Goal: Task Accomplishment & Management: Manage account settings

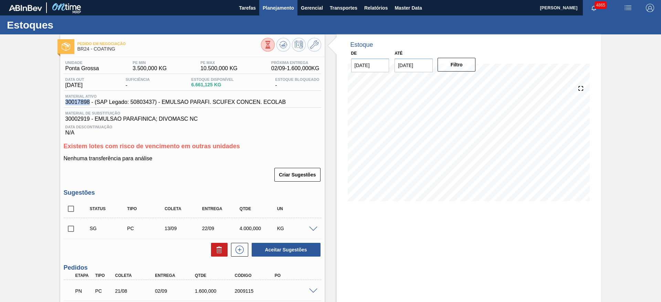
click at [265, 2] on button "Planejamento" at bounding box center [278, 7] width 38 height 15
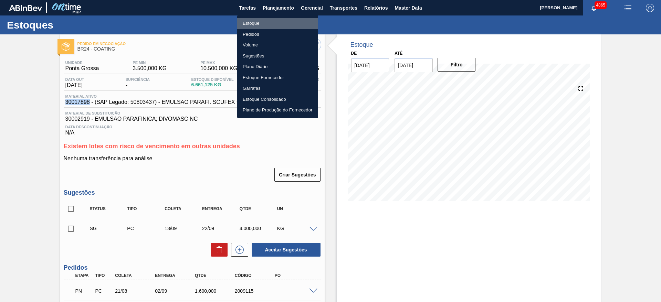
click at [265, 26] on li "Estoque" at bounding box center [277, 23] width 81 height 11
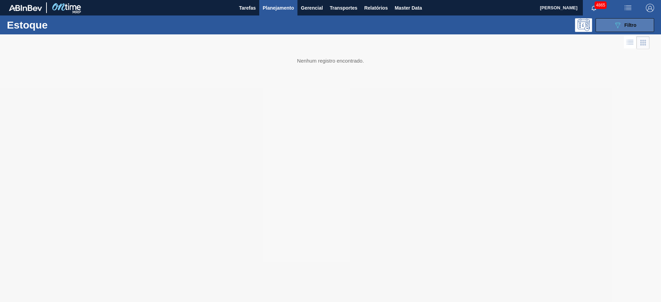
click at [612, 28] on button "089F7B8B-B2A5-4AFE-B5C0-19BA573D28AC Filtro" at bounding box center [625, 25] width 59 height 14
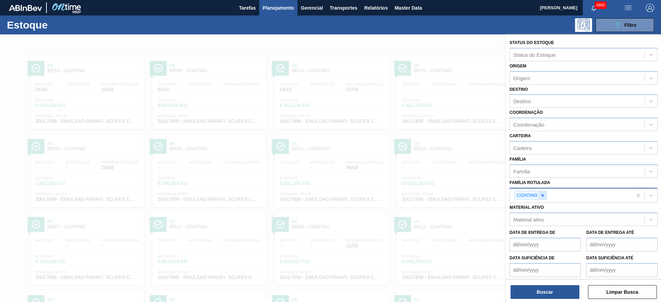
click at [542, 194] on icon at bounding box center [542, 195] width 5 height 5
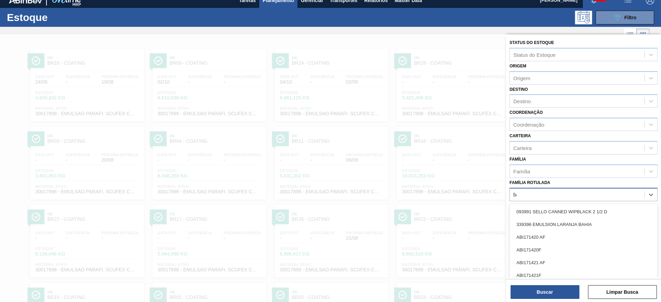
scroll to position [8, 0]
type Rotulada "base"
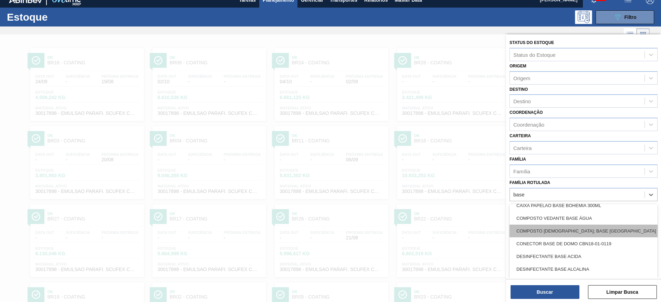
scroll to position [506, 0]
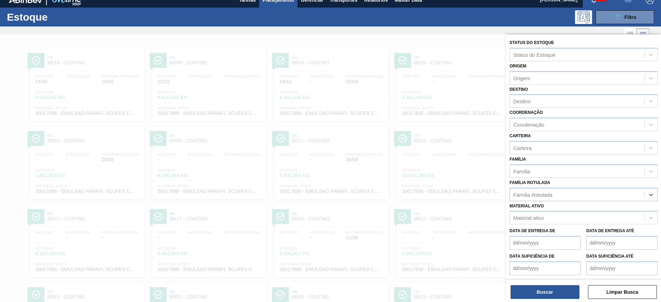
drag, startPoint x: 536, startPoint y: 193, endPoint x: 495, endPoint y: 195, distance: 41.4
click at [506, 195] on div "Status do Estoque Status do Estoque Origem Origem Destino Destino Coordenação C…" at bounding box center [583, 185] width 155 height 302
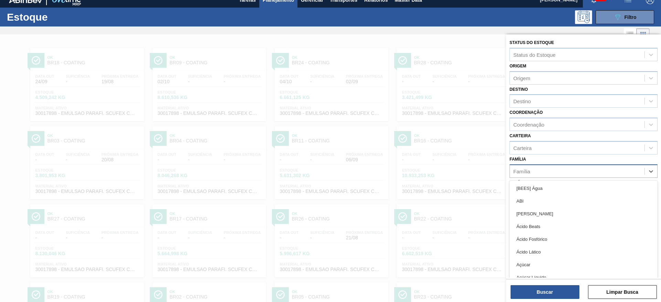
click at [520, 170] on div "Família" at bounding box center [521, 171] width 17 height 6
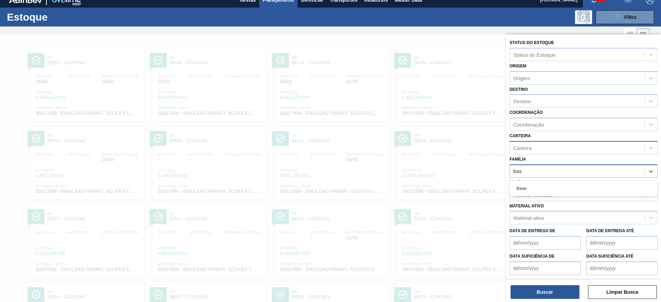
type input "bas"
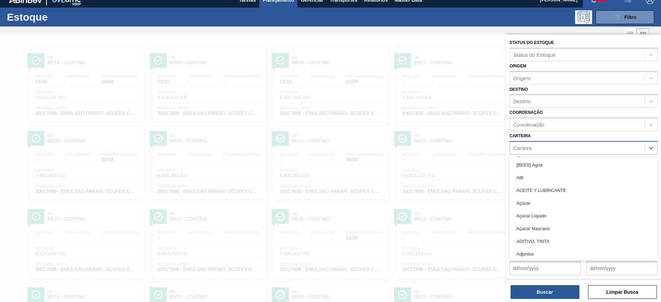
click at [540, 148] on div "Carteira" at bounding box center [577, 148] width 135 height 10
type input "bas"
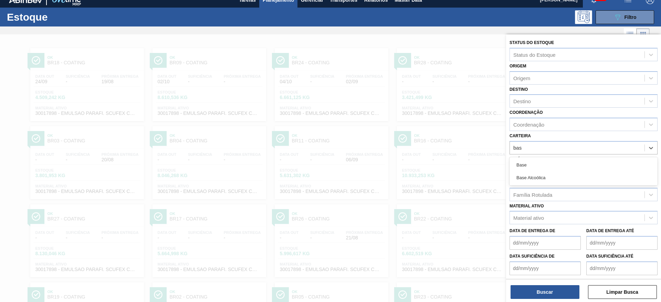
click at [547, 181] on div "Base Alcoólica" at bounding box center [584, 177] width 148 height 13
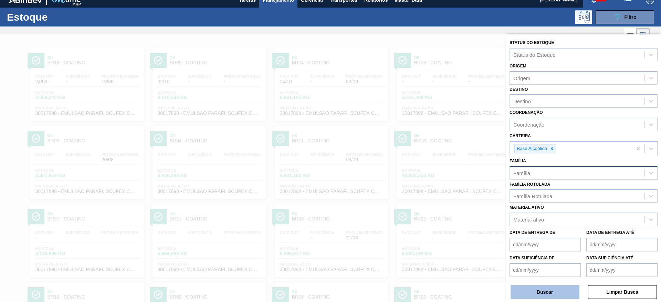
click at [551, 288] on button "Buscar" at bounding box center [545, 292] width 69 height 14
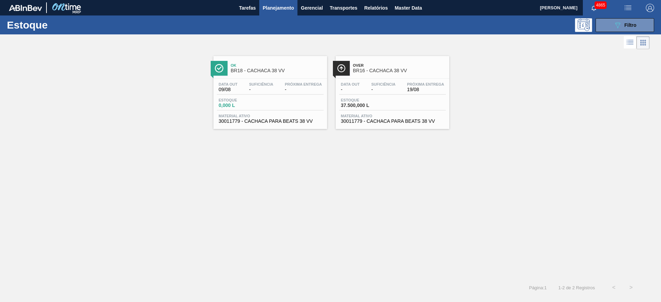
click at [362, 111] on div "Data out - Suficiência - Próxima Entrega 19/08 Estoque 37.500,000 L Material at…" at bounding box center [393, 102] width 114 height 47
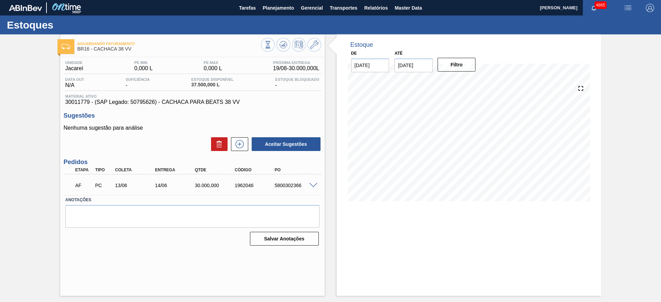
drag, startPoint x: 316, startPoint y: 181, endPoint x: 314, endPoint y: 185, distance: 3.9
click at [315, 183] on div "AF PC 13/06 14/06 30.000,000 1962046 5800302366" at bounding box center [193, 184] width 258 height 17
click at [314, 185] on span at bounding box center [313, 185] width 8 height 5
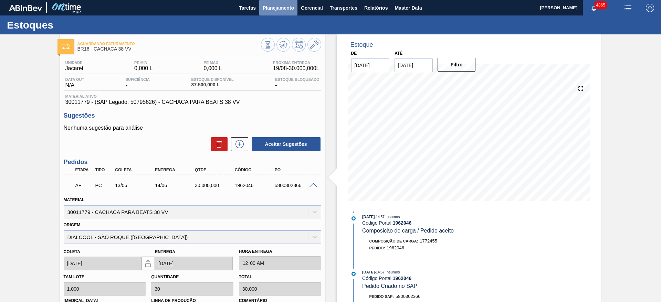
click at [277, 9] on span "Planejamento" at bounding box center [278, 8] width 31 height 8
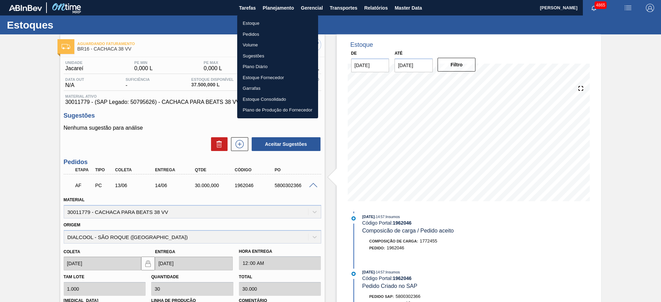
click at [262, 23] on li "Estoque" at bounding box center [277, 23] width 81 height 11
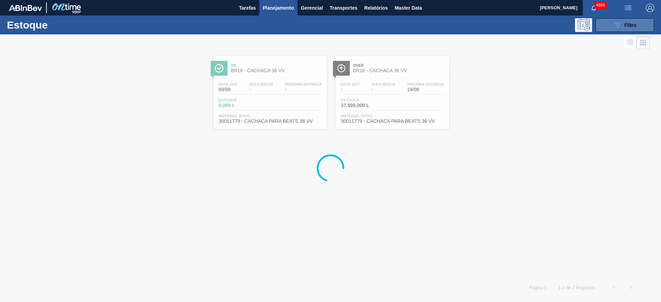
click at [641, 25] on button "089F7B8B-B2A5-4AFE-B5C0-19BA573D28AC Filtro" at bounding box center [625, 25] width 59 height 14
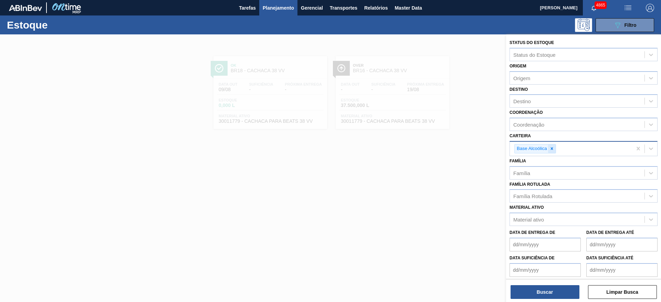
click at [552, 147] on icon at bounding box center [552, 148] width 5 height 5
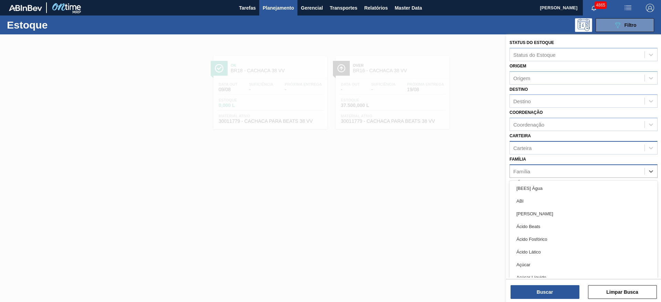
click at [539, 170] on div "Família" at bounding box center [577, 171] width 135 height 10
type input "bas"
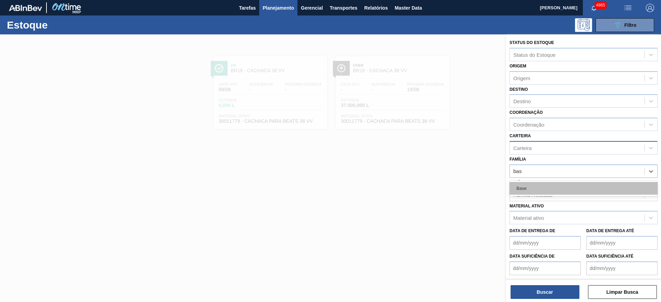
click at [537, 188] on div "Base" at bounding box center [584, 188] width 148 height 13
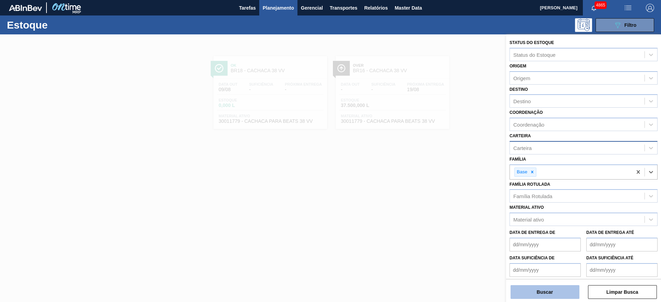
click at [552, 292] on button "Buscar" at bounding box center [545, 292] width 69 height 14
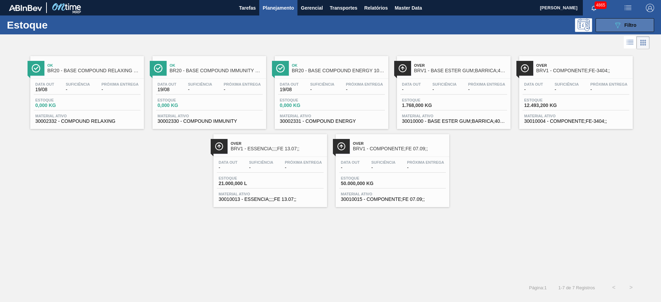
click at [603, 23] on button "089F7B8B-B2A5-4AFE-B5C0-19BA573D28AC Filtro" at bounding box center [625, 25] width 59 height 14
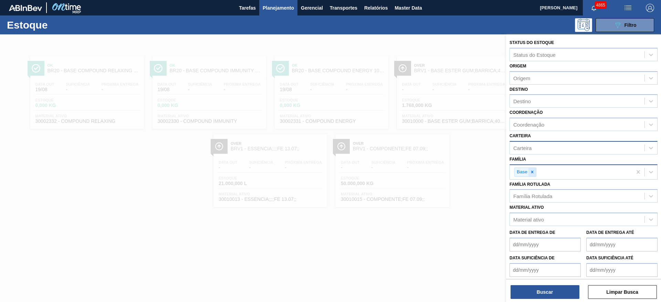
click at [530, 170] on icon at bounding box center [532, 172] width 5 height 5
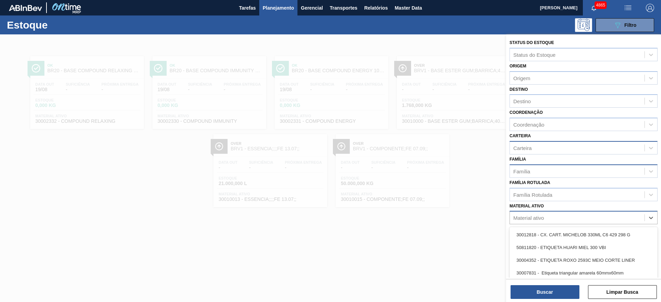
click at [541, 214] on div "Material ativo" at bounding box center [577, 218] width 135 height 10
type ativo "30010210"
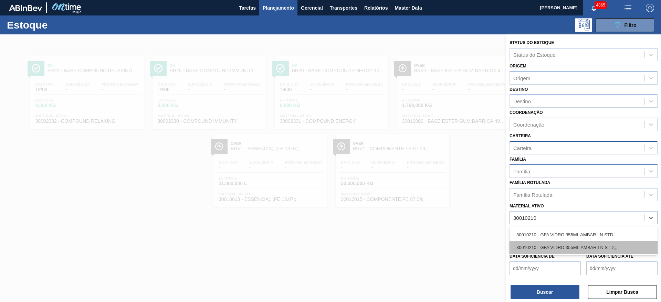
click at [547, 244] on div "30010210 - GFA VIDRO 355ML;AMBAR;LN STD;;;" at bounding box center [584, 247] width 148 height 13
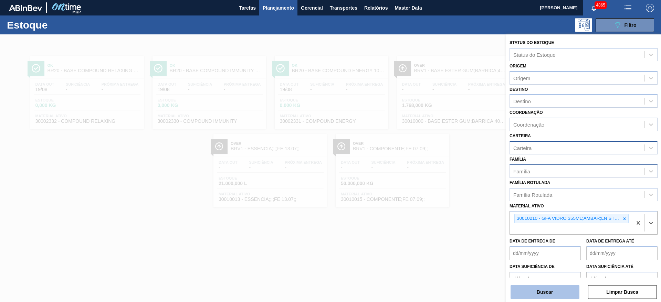
click at [552, 290] on button "Buscar" at bounding box center [545, 292] width 69 height 14
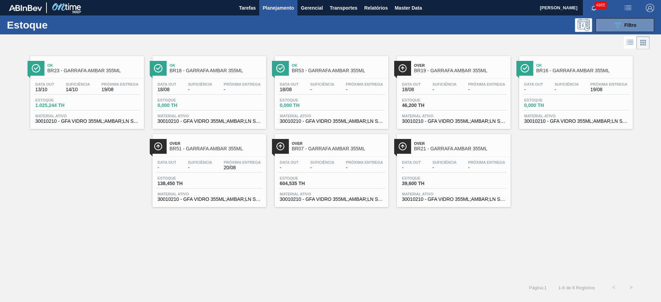
click at [203, 185] on span "138,450 TH" at bounding box center [182, 183] width 48 height 5
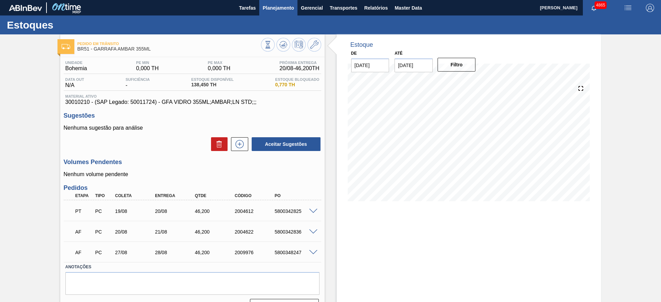
click at [270, 12] on button "Planejamento" at bounding box center [278, 7] width 38 height 15
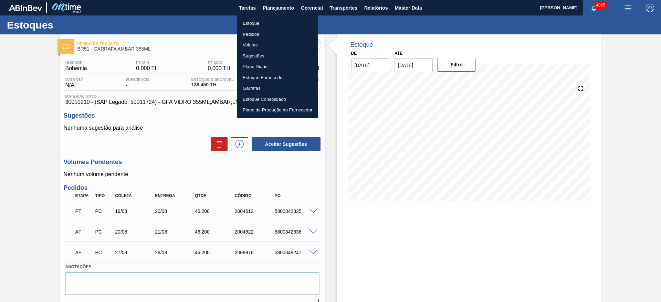
click at [381, 241] on div at bounding box center [330, 151] width 661 height 302
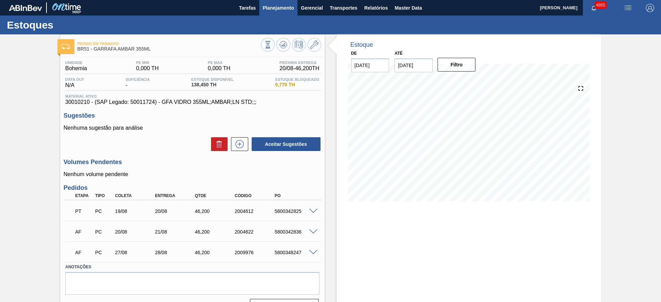
click at [272, 5] on span "Planejamento" at bounding box center [278, 8] width 31 height 8
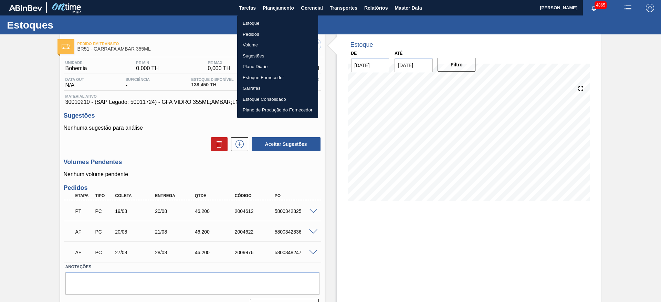
click at [274, 20] on li "Estoque" at bounding box center [277, 23] width 81 height 11
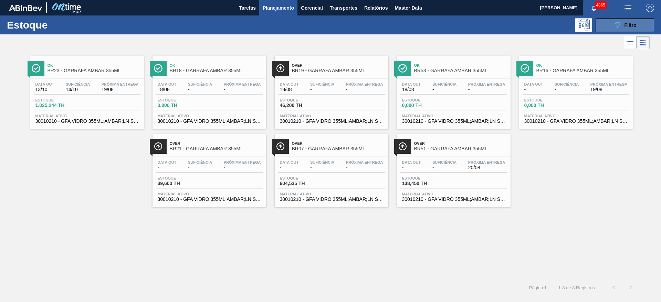
click at [609, 22] on button "089F7B8B-B2A5-4AFE-B5C0-19BA573D28AC Filtro" at bounding box center [625, 25] width 59 height 14
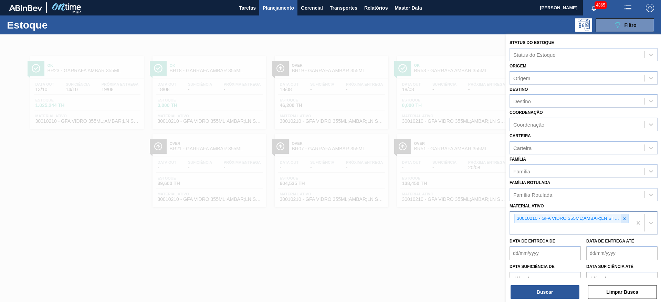
click at [621, 221] on div at bounding box center [625, 219] width 8 height 9
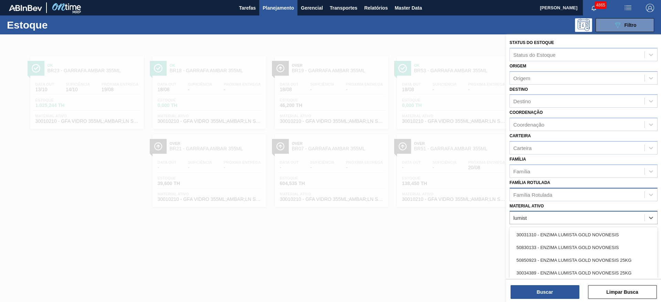
type ativo "lumist"
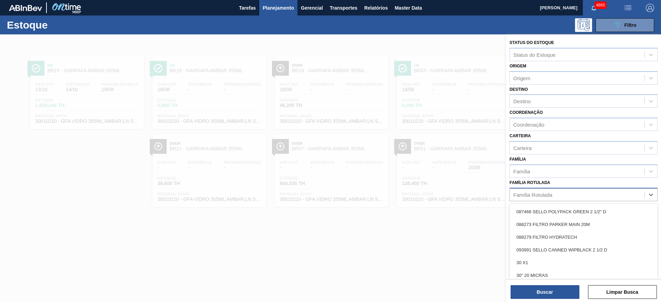
click at [555, 193] on div "Família Rotulada" at bounding box center [577, 195] width 135 height 10
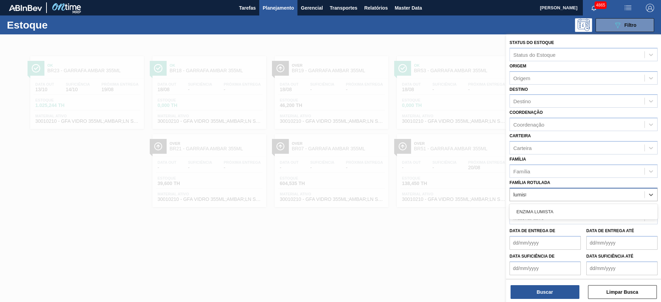
type Rotulada "lumista"
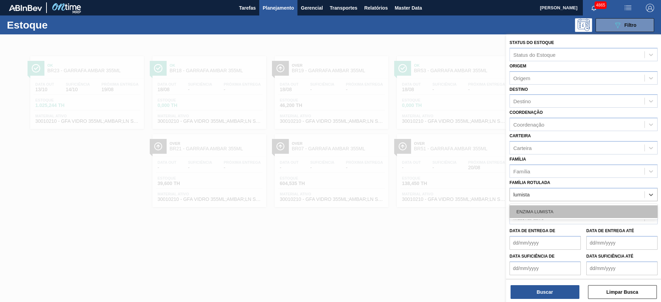
click at [562, 209] on div "ENZIMA LUMISTA" at bounding box center [584, 212] width 148 height 13
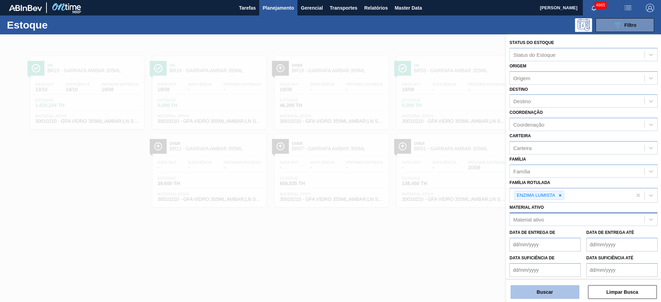
click at [561, 298] on button "Buscar" at bounding box center [545, 292] width 69 height 14
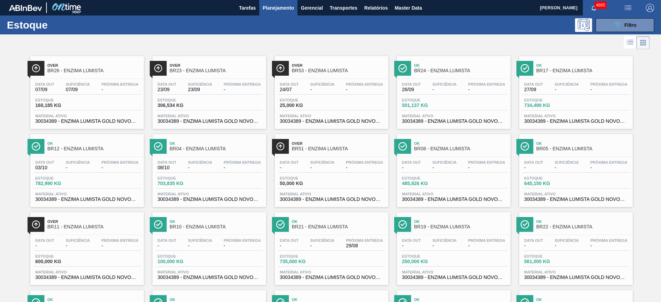
click at [216, 192] on div "Data out 08/10 Suficiência - Próxima Entrega - Estoque 703,835 KG Material ativ…" at bounding box center [210, 180] width 114 height 47
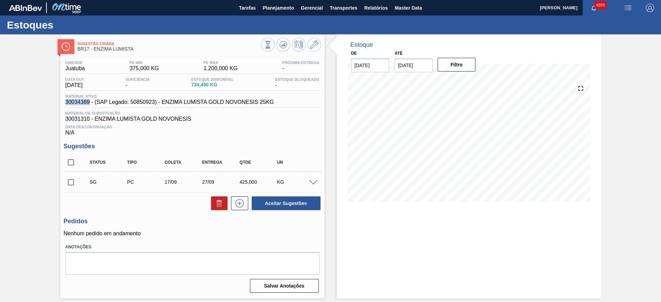
drag, startPoint x: 65, startPoint y: 104, endPoint x: 89, endPoint y: 102, distance: 23.5
click at [89, 102] on div "Unidade Juatuba PE MIN 375,000 KG PE MAX 1.200,000 KG Próxima Entrega - Data ou…" at bounding box center [192, 176] width 264 height 238
copy span "30034389"
click at [272, 43] on icon at bounding box center [268, 45] width 8 height 8
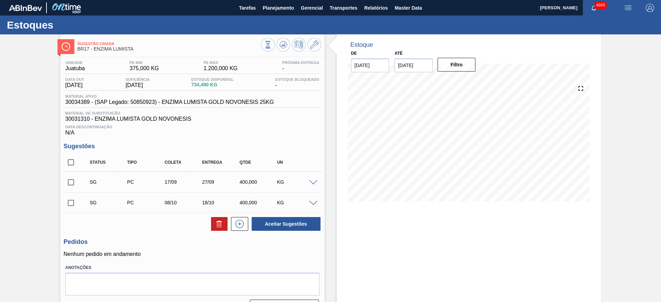
click at [316, 180] on span at bounding box center [313, 182] width 8 height 5
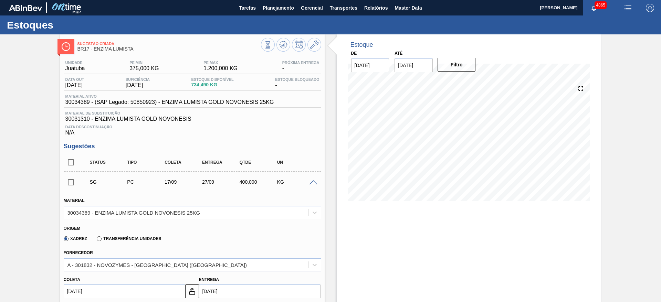
scroll to position [103, 0]
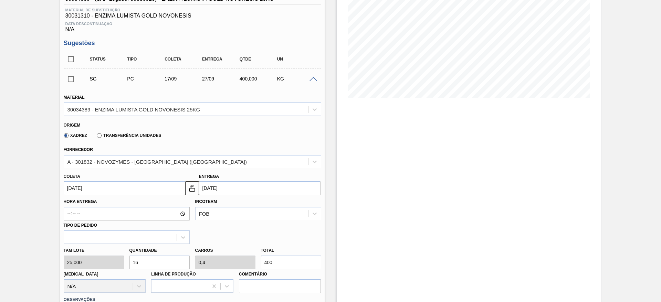
click at [147, 189] on input "17/09/2025" at bounding box center [125, 188] width 122 height 14
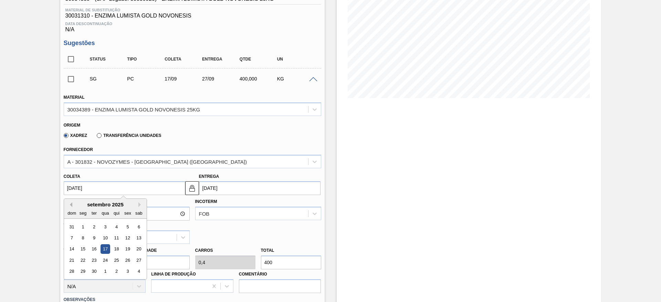
click at [71, 204] on button "Previous Month" at bounding box center [69, 204] width 5 height 5
click at [81, 269] on div "25" at bounding box center [82, 271] width 9 height 9
type input "[DATE]"
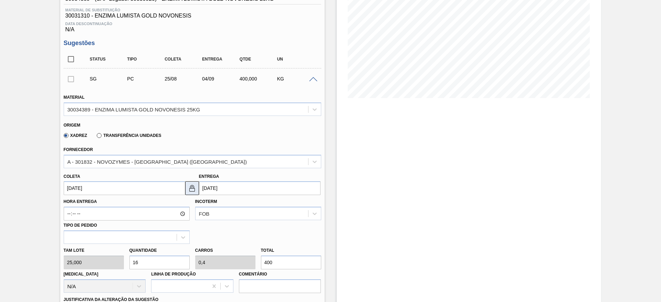
click at [195, 191] on img at bounding box center [192, 188] width 8 height 8
click at [200, 190] on input "[DATE]" at bounding box center [260, 188] width 122 height 14
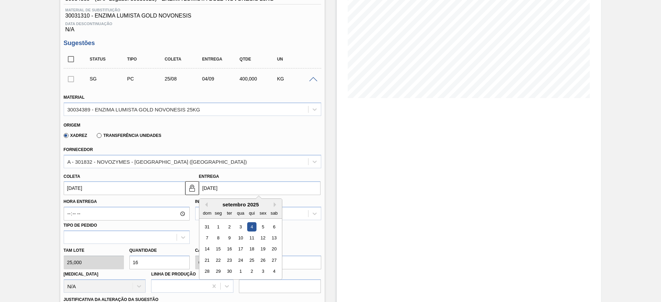
click at [231, 226] on div "2" at bounding box center [229, 226] width 9 height 9
type input "[DATE]"
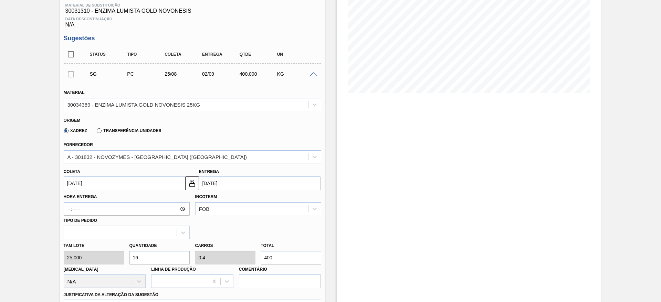
scroll to position [155, 0]
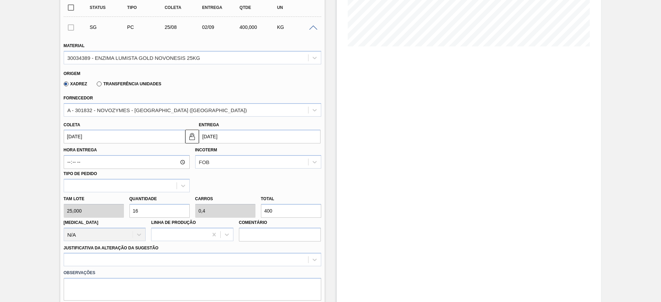
drag, startPoint x: 140, startPoint y: 208, endPoint x: 131, endPoint y: 211, distance: 9.8
click at [131, 211] on input "16" at bounding box center [159, 211] width 60 height 14
type input "1"
type input "0,025"
type input "25"
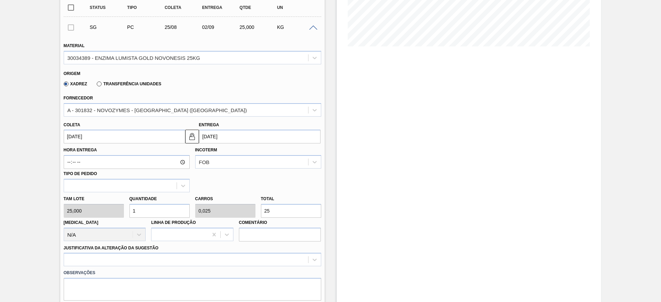
type input "10"
type input "0,25"
type input "250"
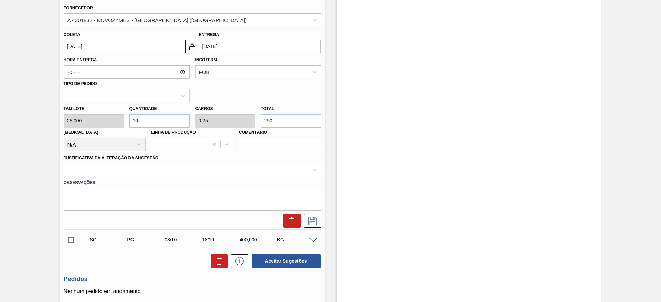
scroll to position [258, 0]
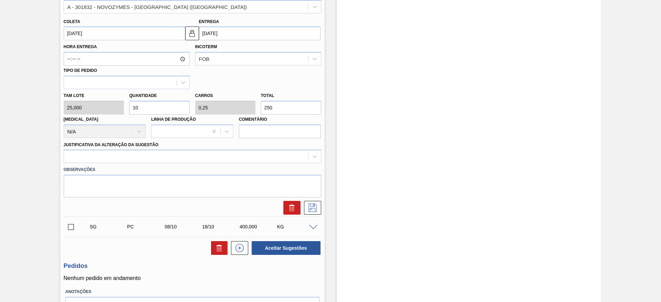
type input "1"
type input "0,025"
type input "25"
type input "12"
type input "0,3"
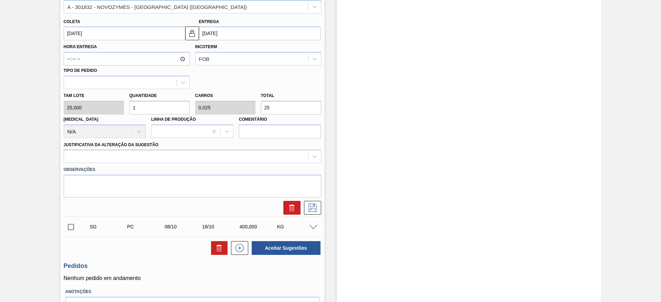
type input "300"
type input "12"
click at [175, 155] on div at bounding box center [186, 157] width 244 height 10
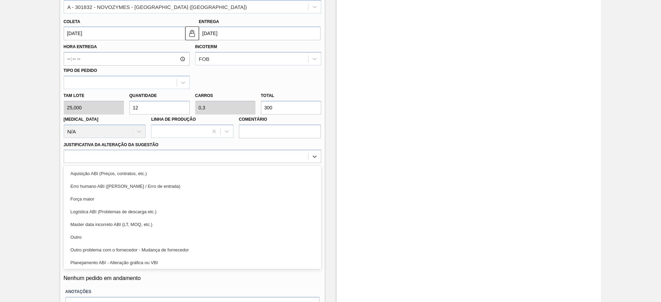
drag, startPoint x: 170, startPoint y: 233, endPoint x: 226, endPoint y: 207, distance: 61.5
click at [171, 233] on div "Outro" at bounding box center [193, 237] width 258 height 13
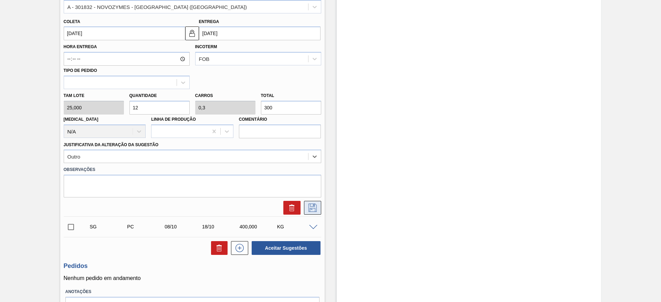
click at [315, 207] on icon at bounding box center [312, 208] width 11 height 8
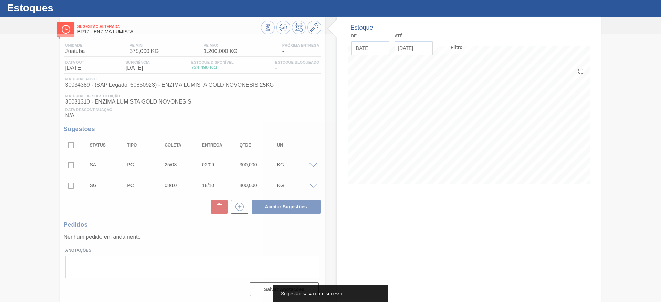
scroll to position [17, 0]
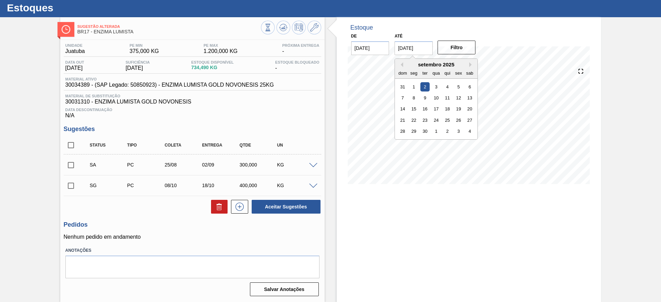
click at [418, 47] on input "[DATE]" at bounding box center [414, 48] width 38 height 14
click at [427, 110] on div "16" at bounding box center [424, 108] width 9 height 9
type input "[DATE]"
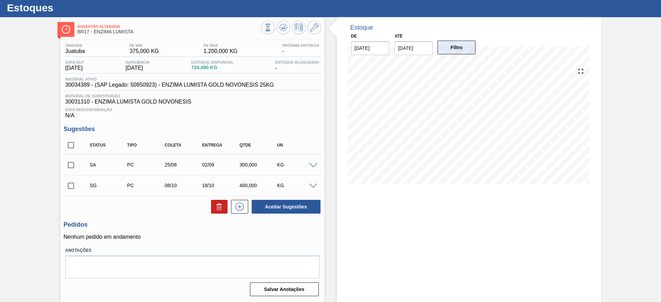
click at [443, 49] on button "Filtro" at bounding box center [457, 48] width 38 height 14
click at [314, 166] on span at bounding box center [313, 165] width 8 height 5
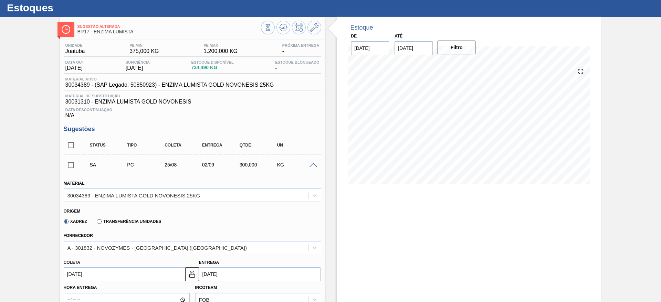
scroll to position [121, 0]
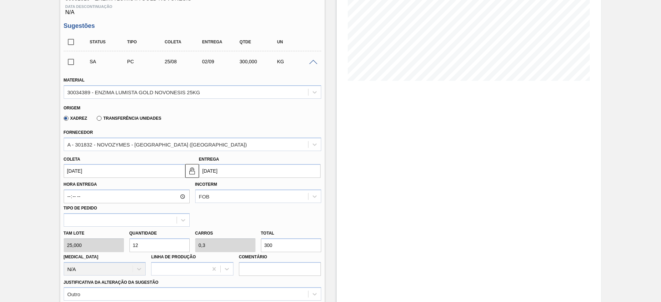
click at [148, 246] on input "12" at bounding box center [159, 246] width 60 height 14
type input "1"
type input "0,025"
type input "25"
type input "14"
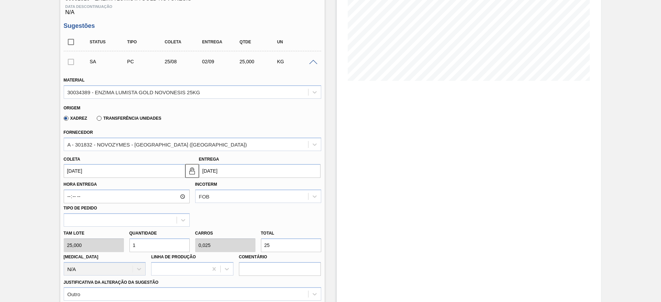
type input "0,35"
type input "350"
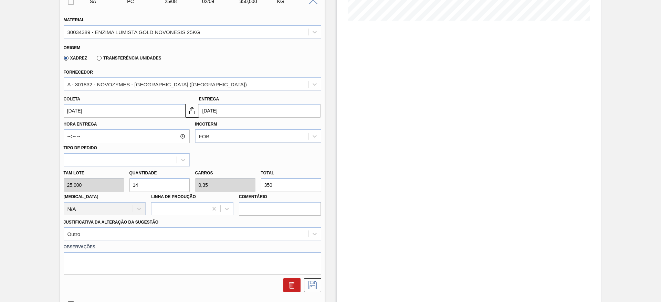
scroll to position [224, 0]
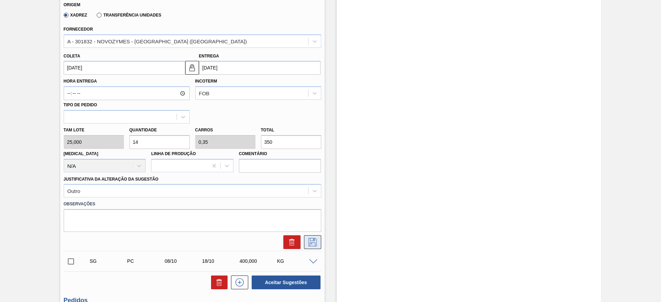
type input "14"
click at [314, 237] on button at bounding box center [312, 243] width 17 height 14
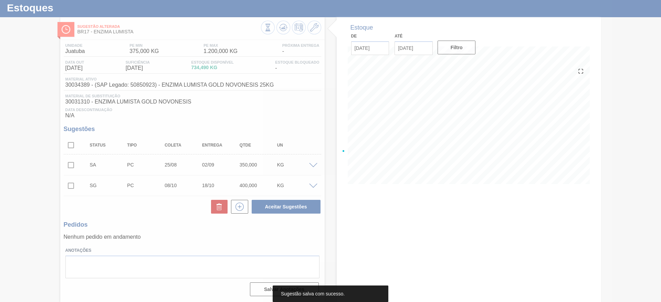
scroll to position [17, 0]
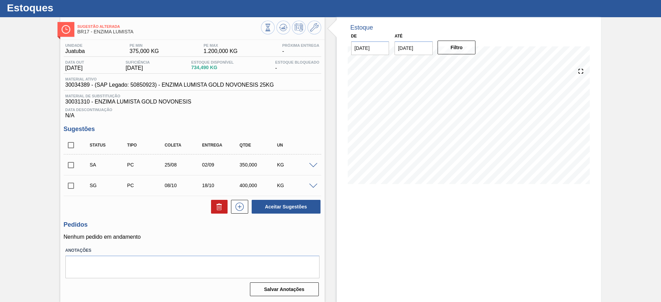
click at [67, 163] on input "checkbox" at bounding box center [71, 165] width 14 height 14
click at [279, 204] on button "Aceitar Sugestões" at bounding box center [286, 207] width 69 height 14
checkbox input "false"
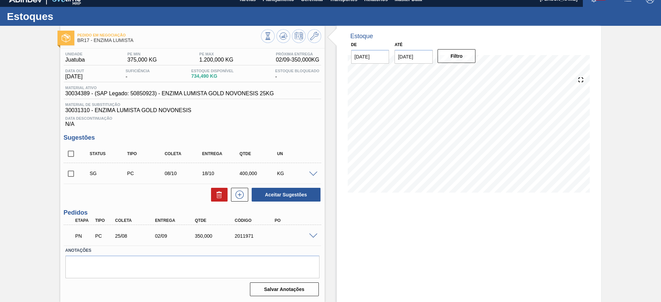
scroll to position [9, 0]
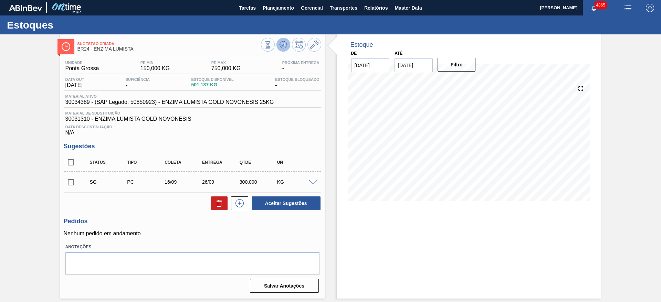
click at [284, 45] on icon at bounding box center [283, 44] width 4 height 3
click at [311, 182] on span at bounding box center [313, 182] width 8 height 5
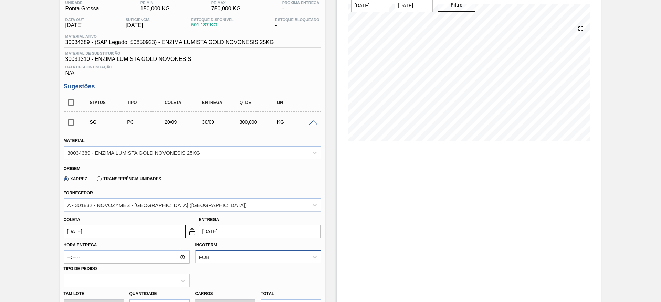
scroll to position [103, 0]
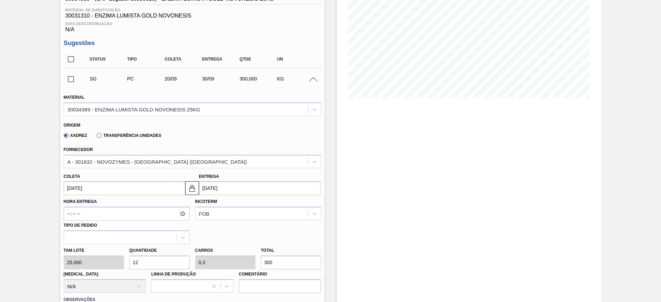
click at [137, 184] on input "20/09/2025" at bounding box center [125, 188] width 122 height 14
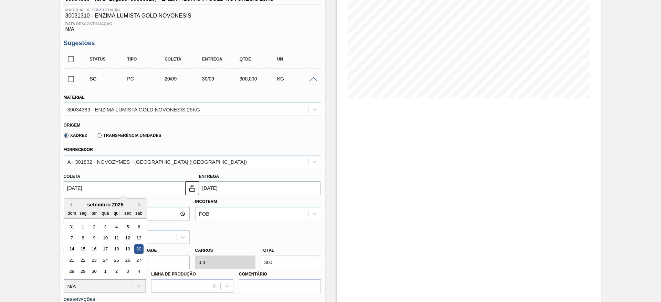
click at [71, 205] on button "Previous Month" at bounding box center [69, 204] width 5 height 5
click at [83, 269] on div "25" at bounding box center [82, 271] width 9 height 9
type input "25/08/2025"
type input "04/09/2025"
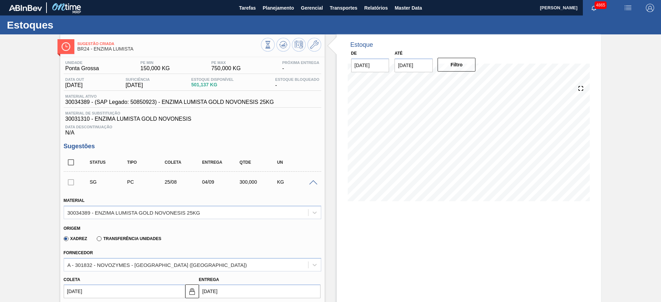
scroll to position [155, 0]
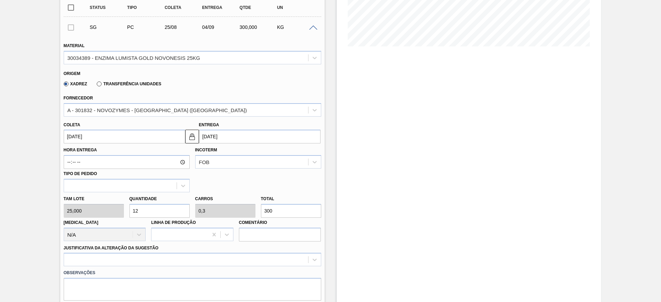
drag, startPoint x: 141, startPoint y: 212, endPoint x: 134, endPoint y: 213, distance: 7.4
click at [134, 213] on input "12" at bounding box center [159, 211] width 60 height 14
type input "1"
type input "0,025"
type input "25"
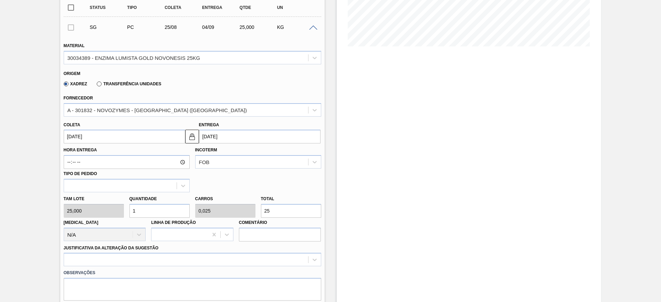
type input "10"
type input "0,25"
type input "250"
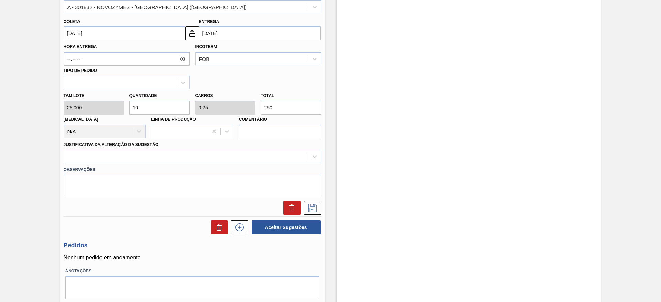
type input "10"
click at [246, 159] on div at bounding box center [186, 157] width 244 height 10
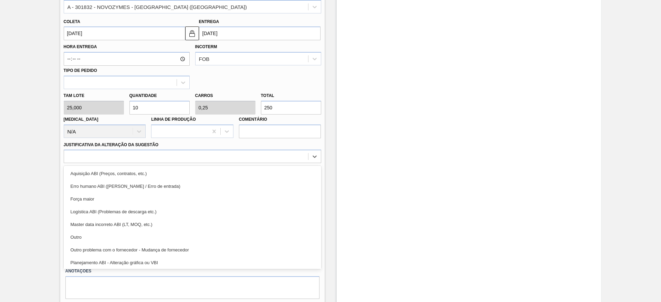
drag, startPoint x: 212, startPoint y: 233, endPoint x: 220, endPoint y: 230, distance: 8.7
click at [212, 233] on div "Outro" at bounding box center [193, 237] width 258 height 13
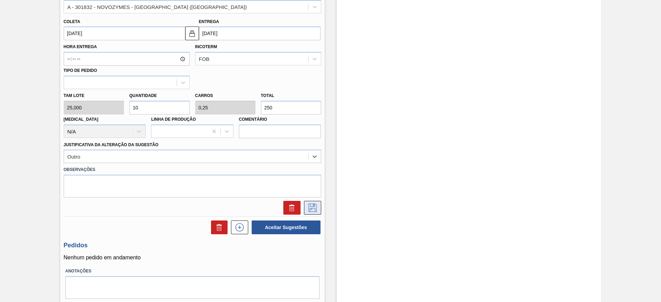
click at [306, 208] on button at bounding box center [312, 208] width 17 height 14
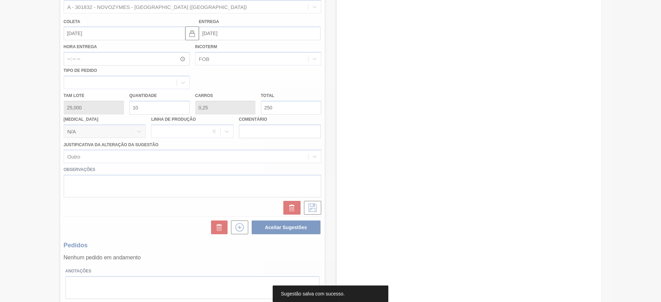
scroll to position [0, 0]
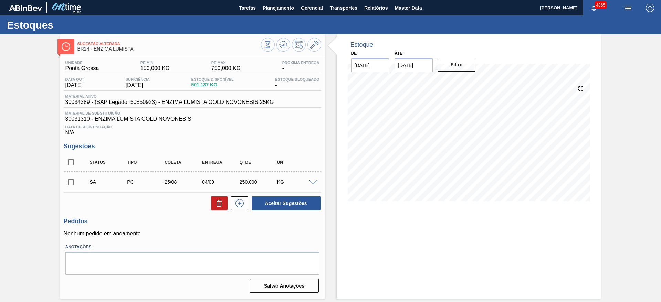
click at [312, 180] on span at bounding box center [313, 182] width 8 height 5
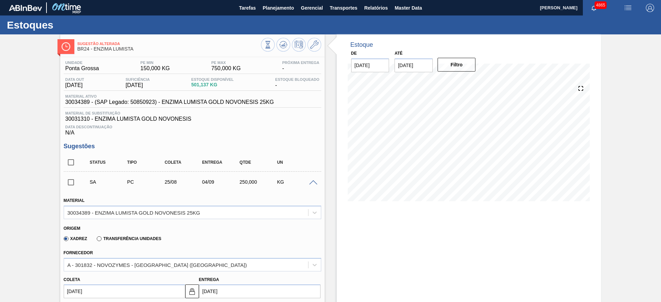
scroll to position [155, 0]
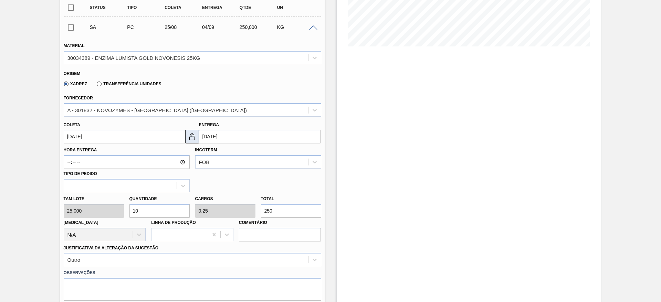
click at [192, 141] on img at bounding box center [192, 137] width 8 height 8
click at [223, 134] on input "04/09/2025" at bounding box center [260, 137] width 122 height 14
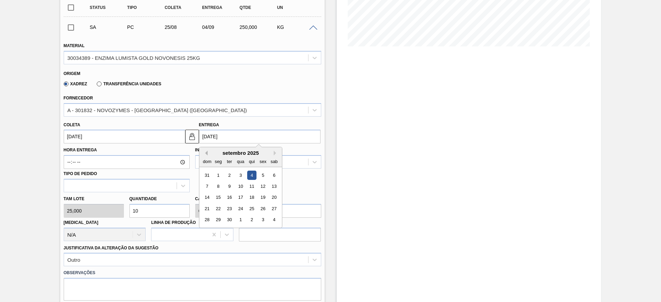
click at [206, 154] on button "Previous Month" at bounding box center [205, 153] width 5 height 5
click at [254, 223] on div "28" at bounding box center [251, 220] width 9 height 9
type input "28/08/2025"
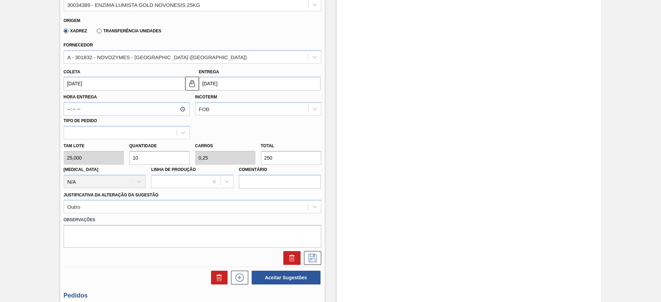
scroll to position [258, 0]
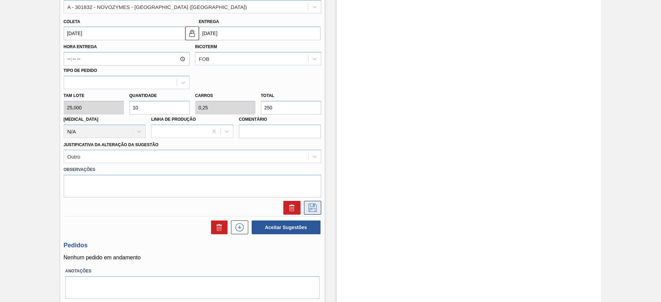
click at [319, 202] on button at bounding box center [312, 208] width 17 height 14
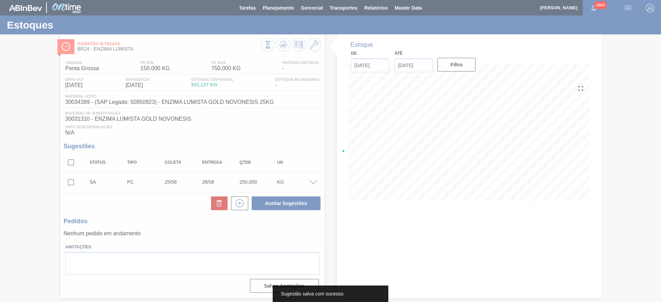
scroll to position [0, 0]
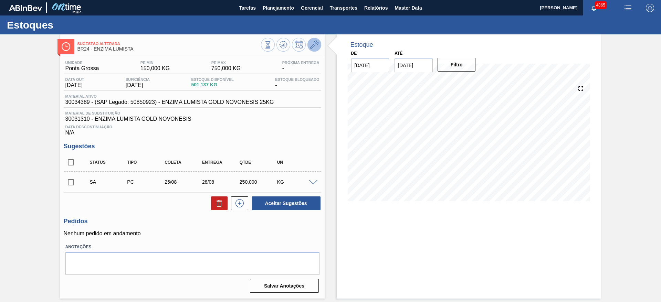
click at [313, 46] on icon at bounding box center [314, 45] width 8 height 8
click at [413, 64] on input "02/09/2025" at bounding box center [414, 66] width 38 height 14
click at [426, 143] on div "28 29 30 1 2 3 4" at bounding box center [436, 148] width 78 height 11
click at [423, 151] on div "30" at bounding box center [424, 148] width 9 height 9
type input "[DATE]"
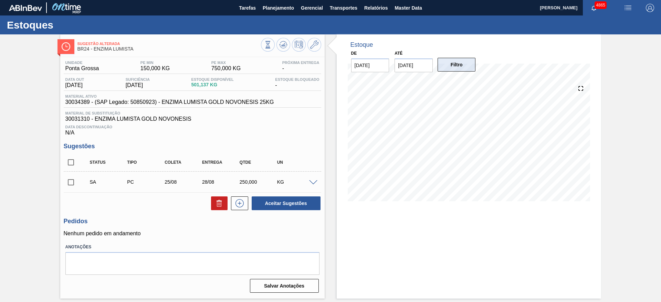
click at [442, 69] on button "Filtro" at bounding box center [457, 65] width 38 height 14
click at [73, 183] on input "checkbox" at bounding box center [71, 182] width 14 height 14
click at [307, 208] on button "Aceitar Sugestões" at bounding box center [286, 204] width 69 height 14
checkbox input "false"
click at [281, 42] on icon at bounding box center [283, 43] width 7 height 4
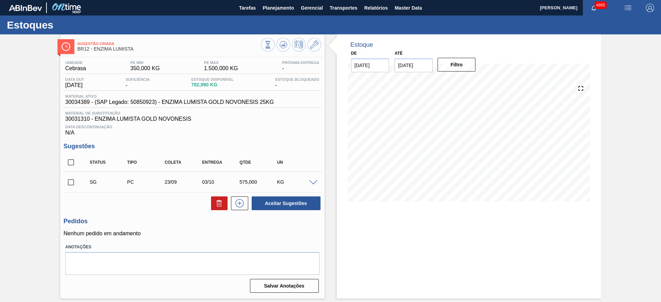
click at [312, 181] on span at bounding box center [313, 182] width 8 height 5
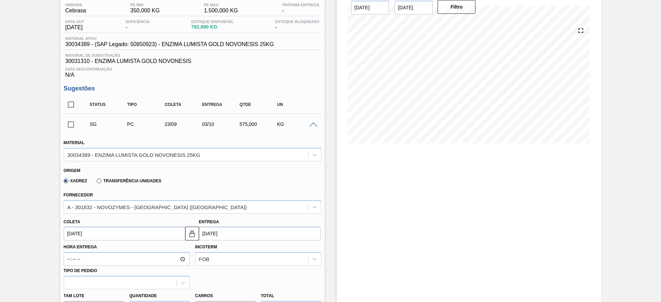
scroll to position [103, 0]
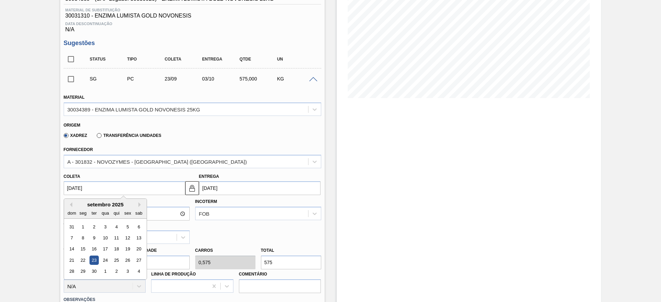
click at [150, 189] on input "[DATE]" at bounding box center [125, 188] width 122 height 14
click at [71, 203] on button "Previous Month" at bounding box center [69, 204] width 5 height 5
click at [83, 270] on div "25" at bounding box center [82, 271] width 9 height 9
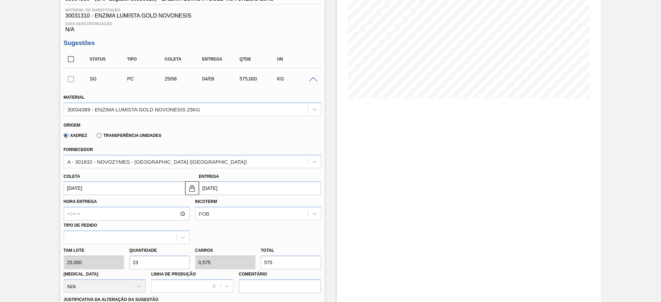
type input "[DATE]"
drag, startPoint x: 149, startPoint y: 263, endPoint x: 127, endPoint y: 268, distance: 22.4
click at [127, 268] on div "Quantidade 23" at bounding box center [160, 258] width 66 height 24
type input "1"
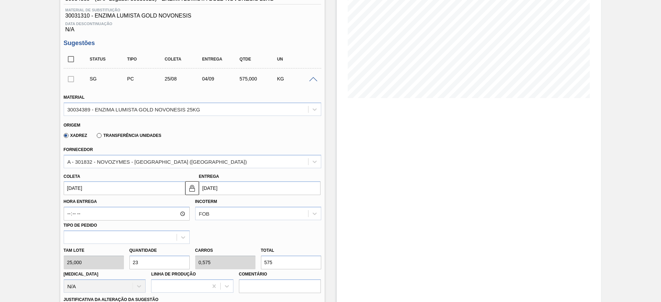
type input "0,025"
type input "25"
type input "12"
type input "0,3"
type input "300"
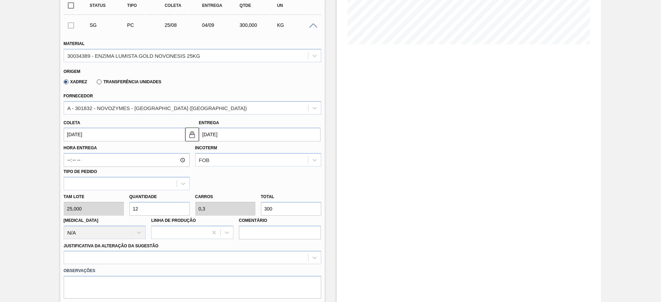
scroll to position [207, 0]
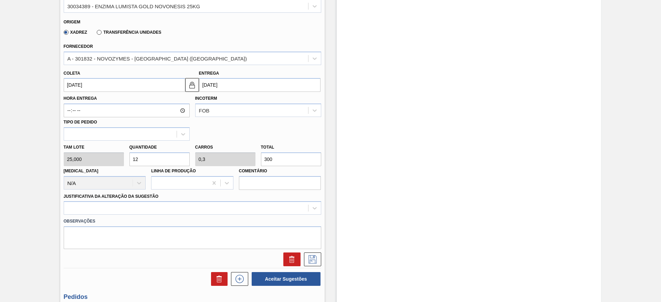
type input "1"
type input "0,025"
type input "25"
type input "10"
type input "0,25"
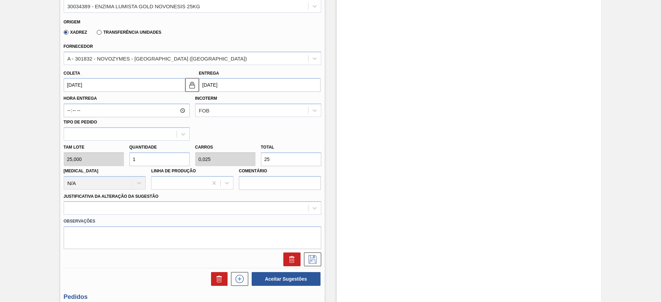
type input "250"
type input "10"
click at [136, 207] on div at bounding box center [193, 207] width 258 height 13
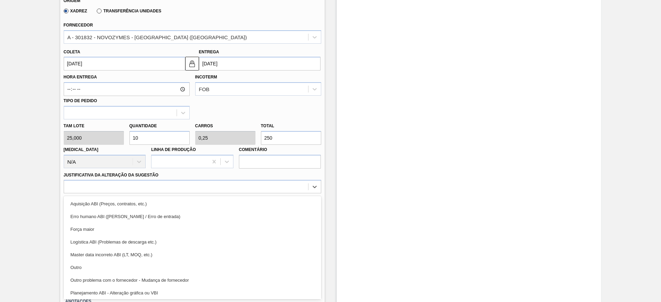
drag, startPoint x: 140, startPoint y: 266, endPoint x: 153, endPoint y: 265, distance: 12.8
click at [141, 266] on div "Outro" at bounding box center [193, 267] width 258 height 13
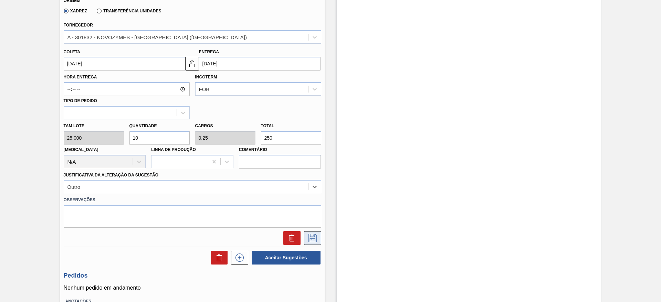
click at [316, 236] on icon at bounding box center [312, 238] width 11 height 8
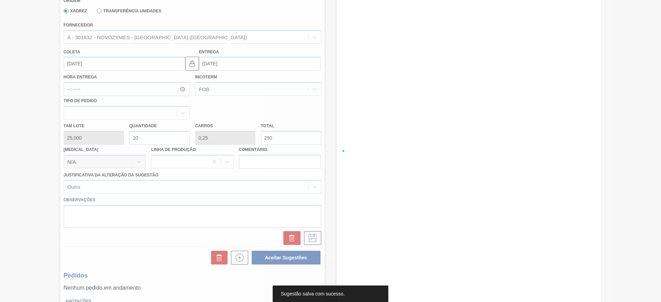
scroll to position [0, 0]
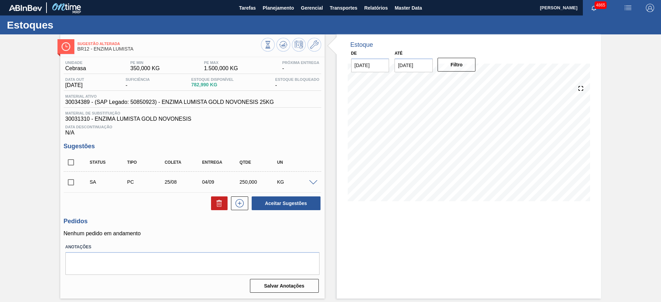
click at [424, 71] on input "[DATE]" at bounding box center [414, 66] width 38 height 14
drag, startPoint x: 424, startPoint y: 150, endPoint x: 435, endPoint y: 68, distance: 83.5
click at [422, 148] on div "30" at bounding box center [424, 148] width 9 height 9
type input "[DATE]"
click at [446, 63] on button "Filtro" at bounding box center [457, 65] width 38 height 14
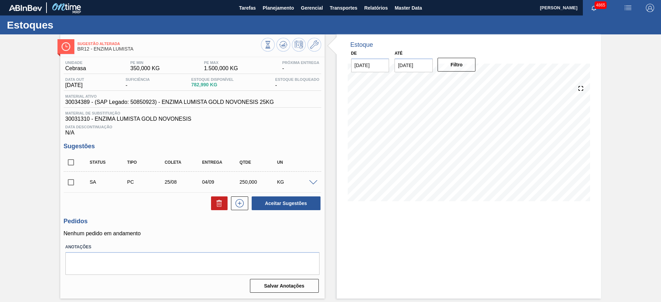
click at [313, 183] on span at bounding box center [313, 182] width 8 height 5
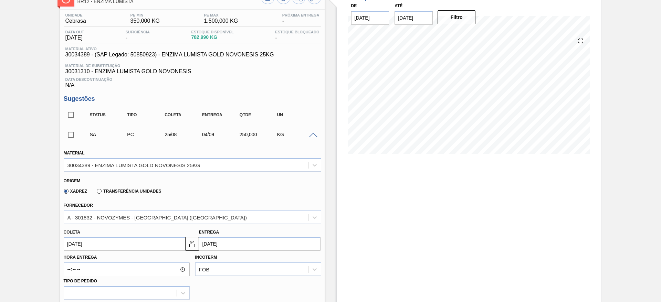
scroll to position [103, 0]
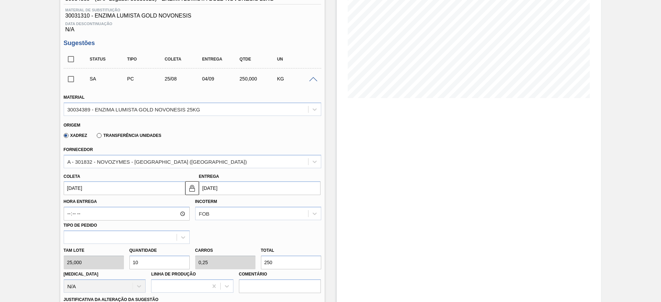
click at [153, 265] on input "10" at bounding box center [159, 263] width 60 height 14
type input "1"
type input "0,025"
type input "25"
type input "16"
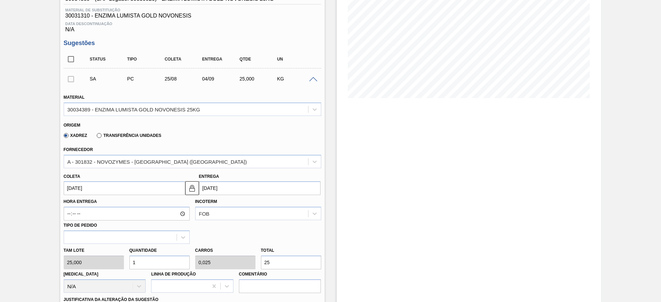
type input "0,4"
type input "400"
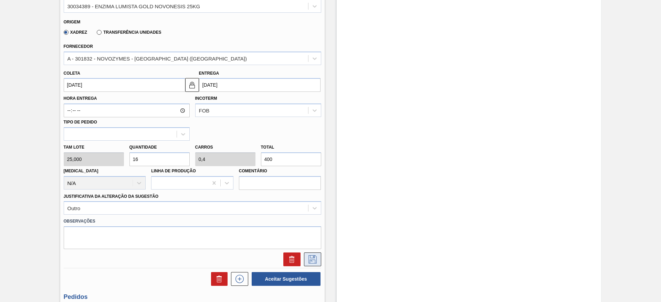
type input "16"
click at [314, 261] on icon at bounding box center [312, 260] width 11 height 8
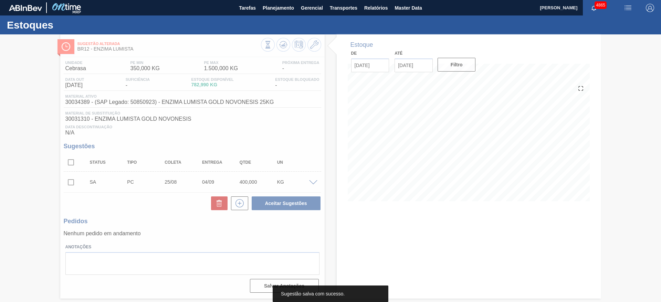
scroll to position [0, 0]
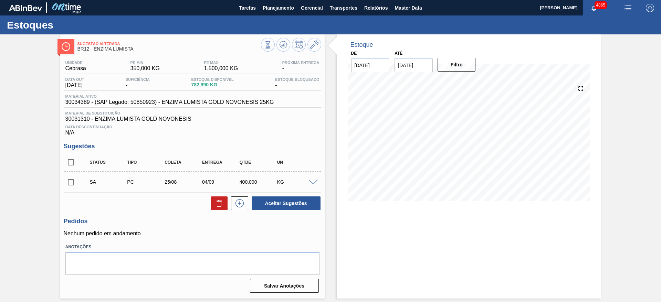
click at [69, 184] on input "checkbox" at bounding box center [71, 182] width 14 height 14
click at [287, 205] on button "Aceitar Sugestões" at bounding box center [286, 204] width 69 height 14
checkbox input "false"
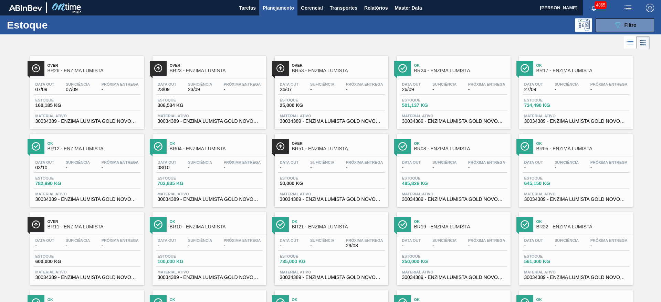
click at [620, 17] on div "Estoque 089F7B8B-B2A5-4AFE-B5C0-19BA573D28AC Filtro" at bounding box center [330, 24] width 661 height 19
click at [623, 23] on div "089F7B8B-B2A5-4AFE-B5C0-19BA573D28AC Filtro" at bounding box center [625, 25] width 23 height 8
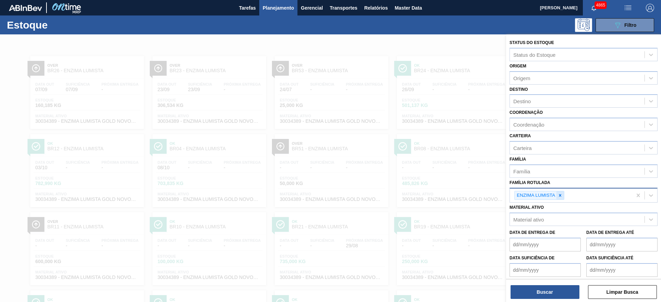
click at [560, 194] on icon at bounding box center [560, 195] width 5 height 5
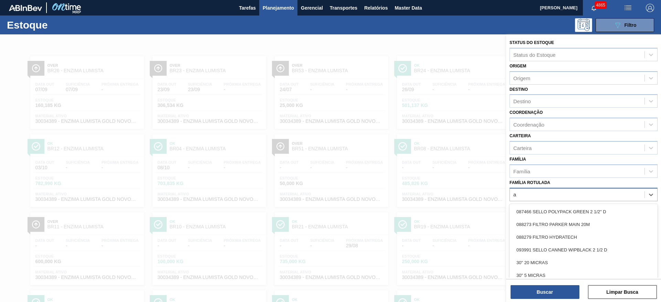
scroll to position [8, 0]
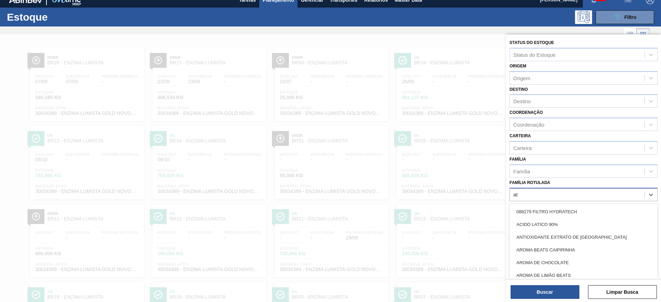
type Rotulada "att"
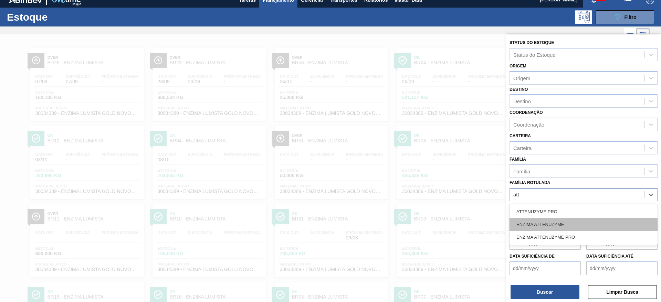
click at [552, 221] on div "ENZIMA ATTENUZYME" at bounding box center [584, 224] width 148 height 13
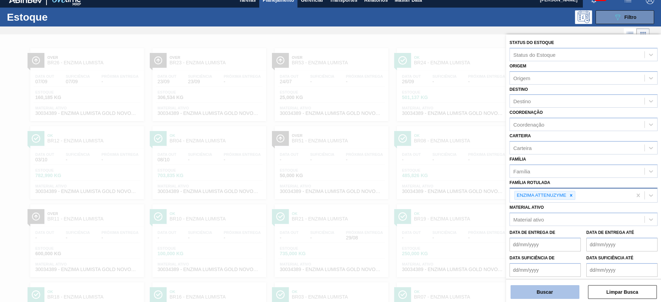
click at [565, 295] on button "Buscar" at bounding box center [545, 292] width 69 height 14
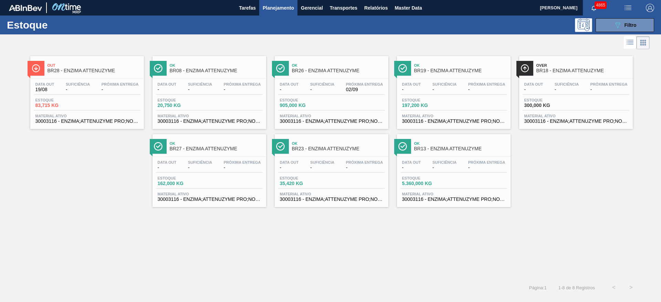
click at [116, 108] on div "Estoque 83,715 KG" at bounding box center [87, 104] width 107 height 12
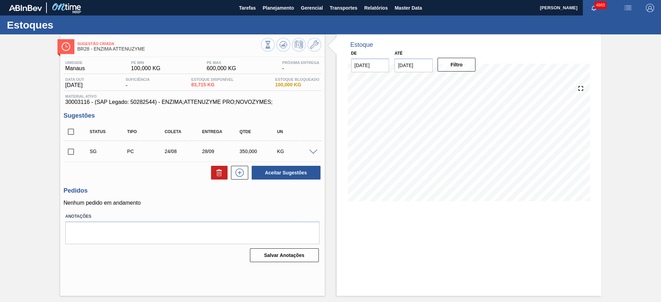
click at [313, 153] on span at bounding box center [313, 152] width 8 height 5
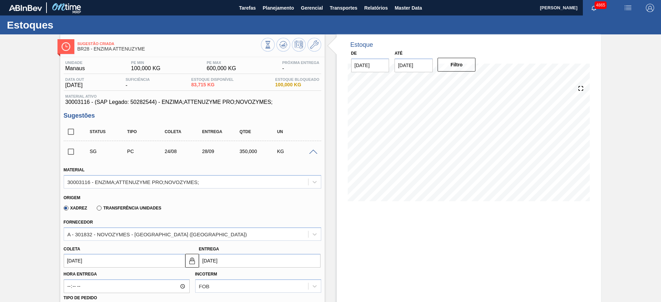
scroll to position [103, 0]
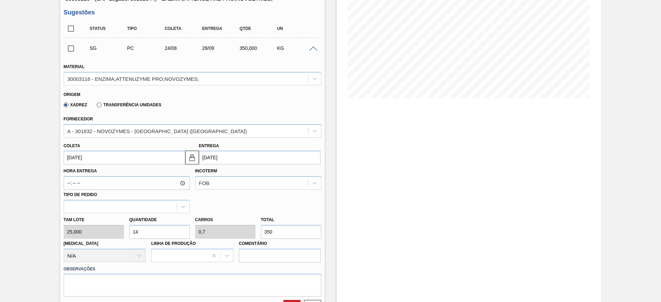
click at [120, 160] on input "24/08/2025" at bounding box center [125, 158] width 122 height 14
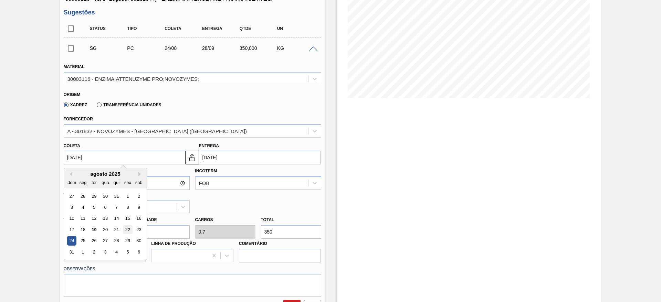
click at [131, 231] on div "22" at bounding box center [127, 229] width 9 height 9
type input "22/08/2025"
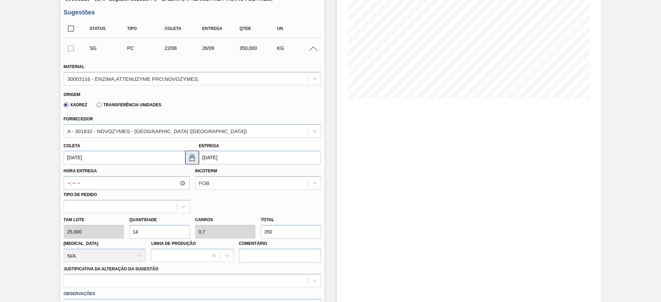
click at [195, 158] on img at bounding box center [192, 158] width 8 height 8
click at [203, 162] on input "26/09/2025" at bounding box center [260, 158] width 122 height 14
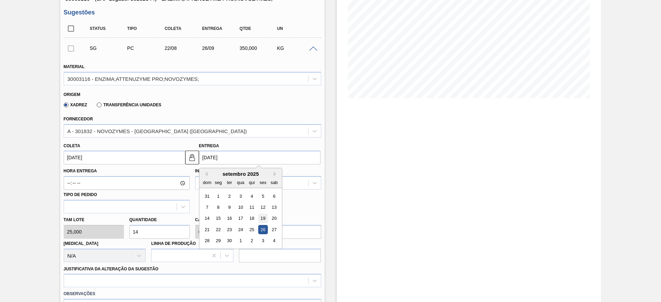
click at [263, 219] on div "19" at bounding box center [262, 218] width 9 height 9
type input "19/09/2025"
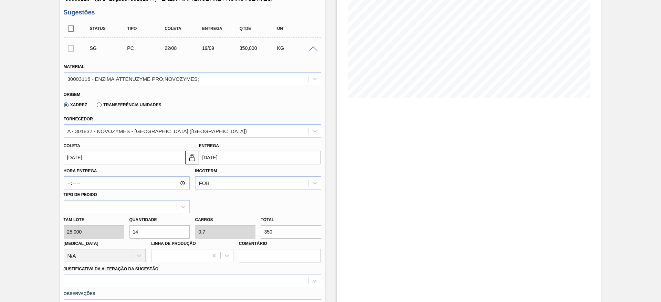
scroll to position [248, 0]
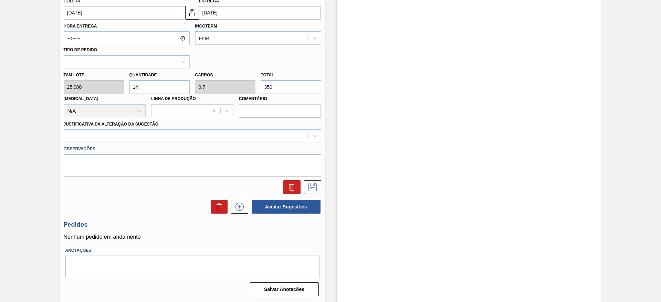
drag, startPoint x: 144, startPoint y: 91, endPoint x: 132, endPoint y: 86, distance: 13.6
click at [132, 86] on input "14" at bounding box center [159, 87] width 60 height 14
type input "1"
type input "0,05"
type input "25"
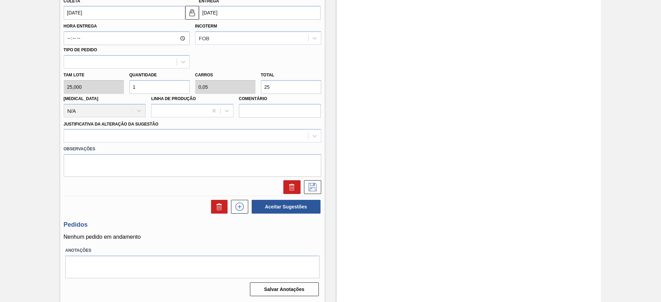
type input "12"
type input "0,6"
type input "300"
click at [162, 140] on div at bounding box center [186, 136] width 244 height 10
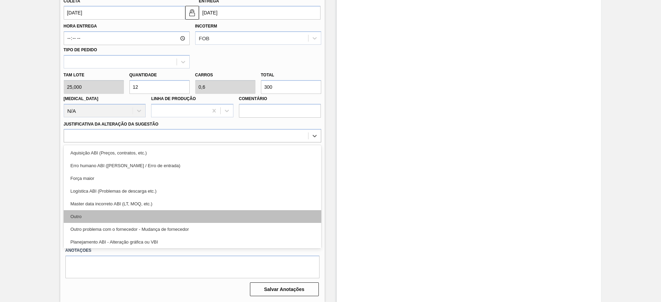
click at [151, 216] on div "Outro" at bounding box center [193, 216] width 258 height 13
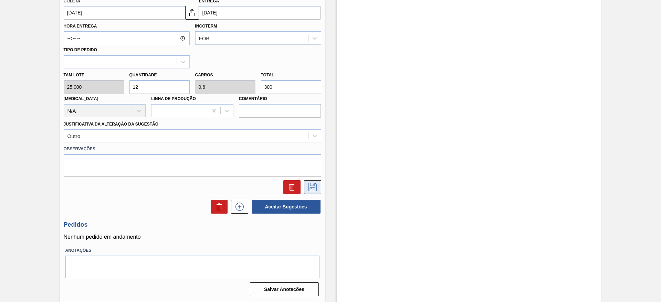
click at [313, 187] on icon at bounding box center [312, 187] width 11 height 8
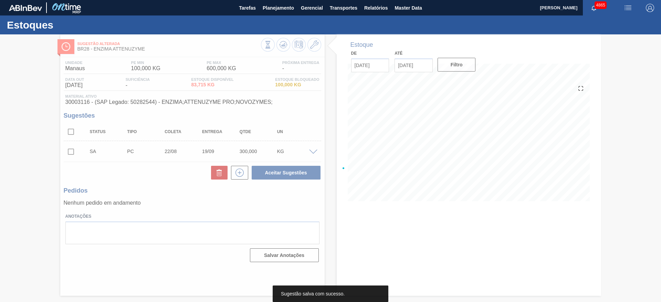
scroll to position [0, 0]
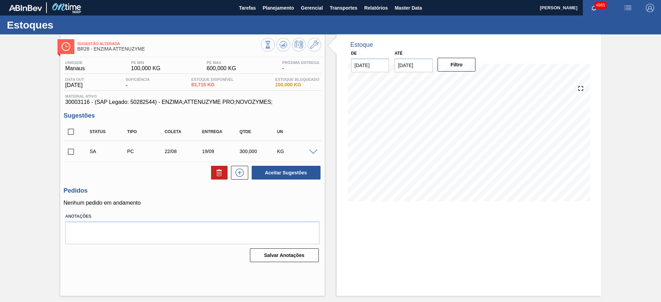
click at [314, 152] on span at bounding box center [313, 152] width 8 height 5
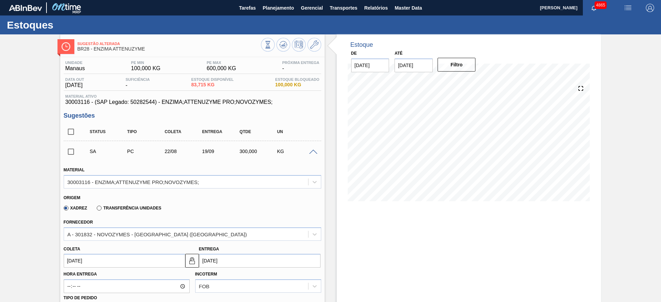
scroll to position [103, 0]
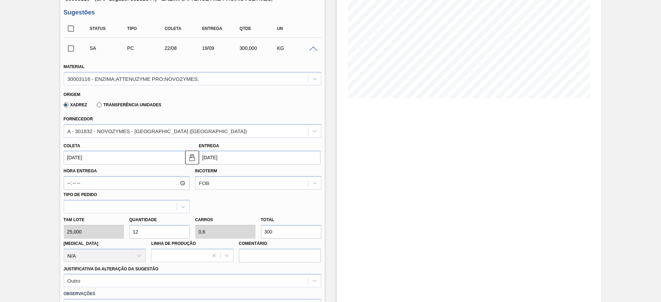
click at [177, 232] on input "12" at bounding box center [159, 232] width 60 height 14
type input "1"
type input "0,05"
type input "25"
type input "10"
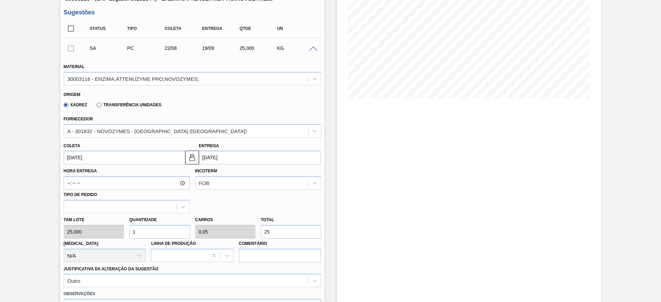
type input "0,5"
type input "250"
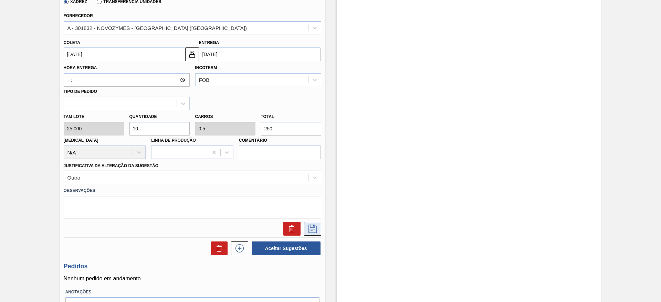
click at [312, 230] on icon at bounding box center [312, 229] width 11 height 8
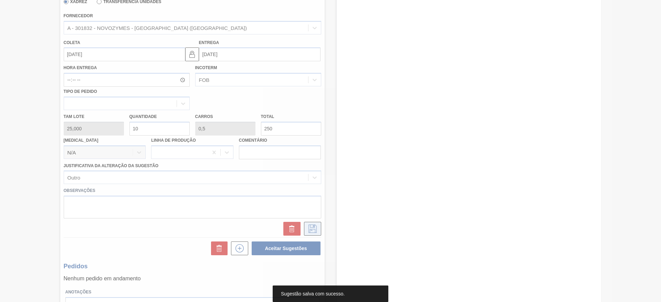
scroll to position [0, 0]
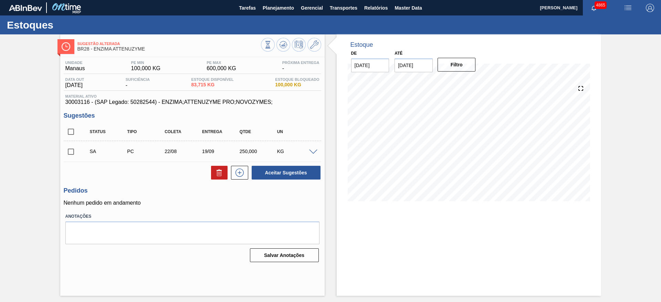
click at [313, 150] on span at bounding box center [313, 152] width 8 height 5
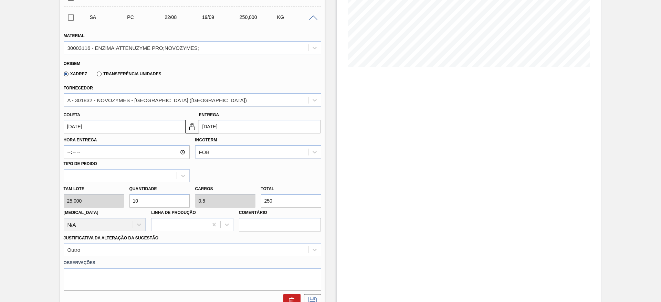
scroll to position [155, 0]
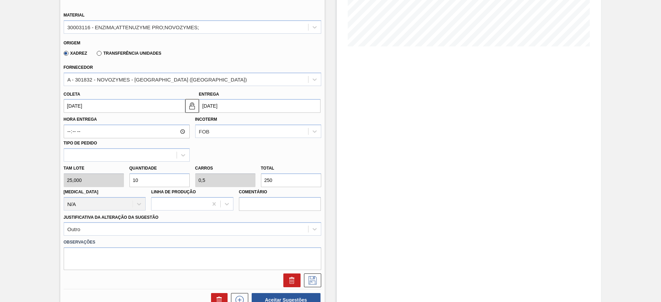
click at [162, 182] on input "10" at bounding box center [159, 181] width 60 height 14
type input "1"
type input "0,05"
type input "25"
type input "12"
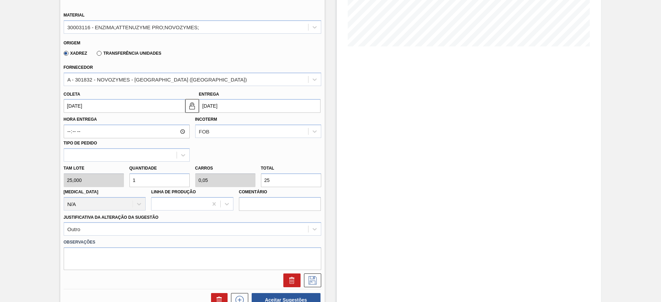
type input "0,6"
type input "300"
type input "1"
type input "0,05"
type input "25"
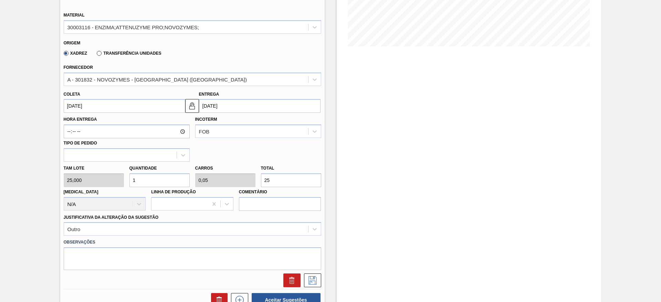
type input "11"
type input "0,55"
type input "275"
type input "11"
click at [304, 284] on button at bounding box center [312, 281] width 17 height 14
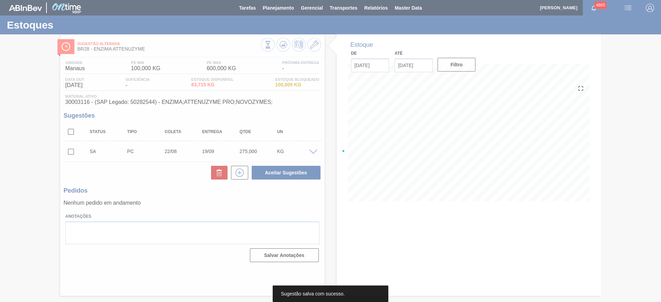
scroll to position [0, 0]
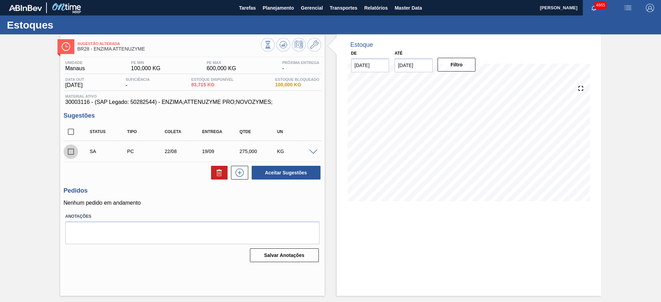
click at [72, 152] on input "checkbox" at bounding box center [71, 152] width 14 height 14
click at [280, 173] on button "Aceitar Sugestões" at bounding box center [286, 173] width 69 height 14
checkbox input "false"
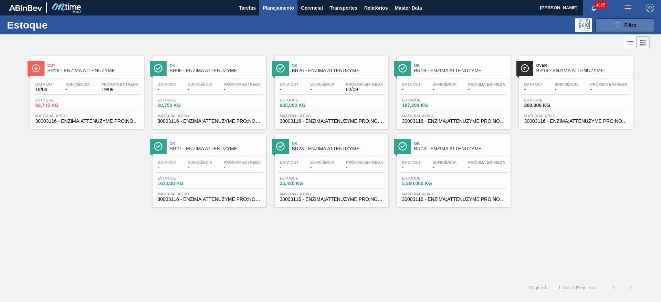
click at [603, 25] on button "089F7B8B-B2A5-4AFE-B5C0-19BA573D28AC Filtro" at bounding box center [625, 25] width 59 height 14
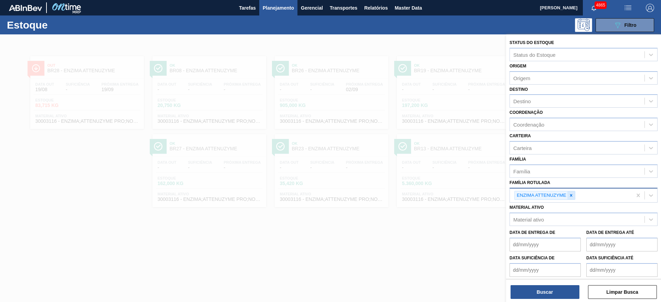
click at [574, 197] on div at bounding box center [572, 195] width 8 height 9
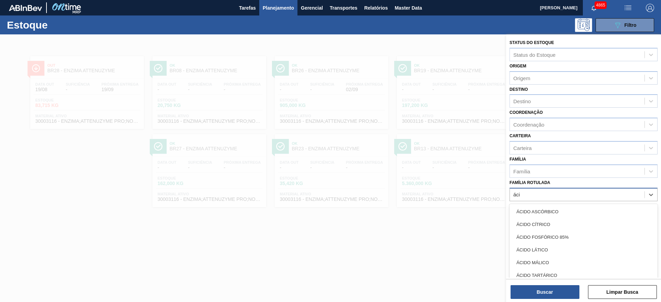
type Rotulada "ácid"
drag, startPoint x: 556, startPoint y: 227, endPoint x: 549, endPoint y: 283, distance: 56.9
click at [556, 227] on div "ÁCIDO CÍTRICO" at bounding box center [584, 224] width 148 height 13
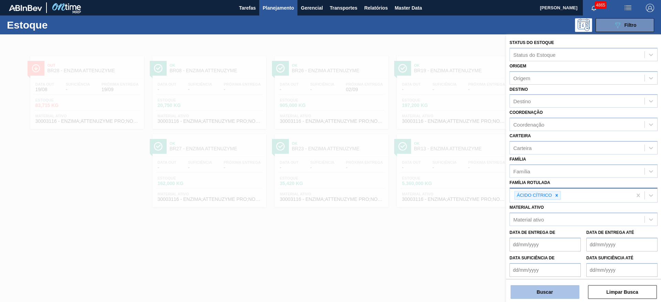
click at [541, 289] on button "Buscar" at bounding box center [545, 292] width 69 height 14
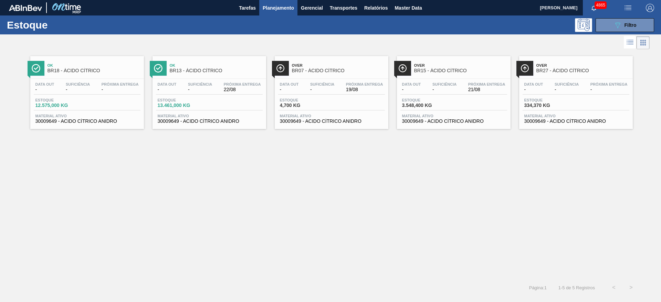
click at [345, 119] on span "30009649 - ACIDO CÍTRICO ANIDRO" at bounding box center [331, 121] width 103 height 5
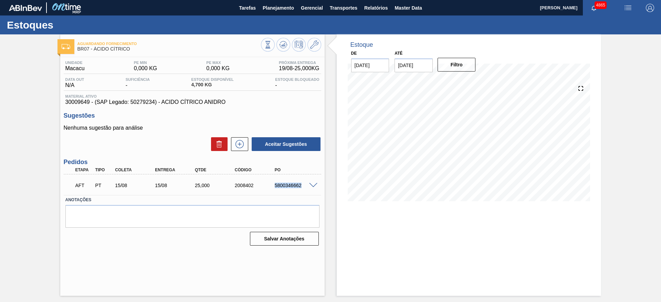
drag, startPoint x: 270, startPoint y: 188, endPoint x: 303, endPoint y: 183, distance: 33.4
click at [303, 183] on div "5800346662" at bounding box center [290, 186] width 40 height 6
copy div "5800346662"
click at [313, 184] on span at bounding box center [313, 185] width 8 height 5
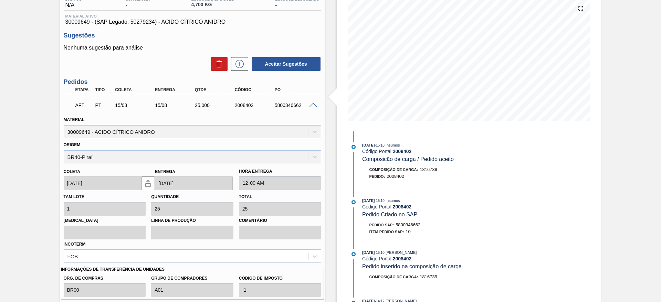
scroll to position [153, 0]
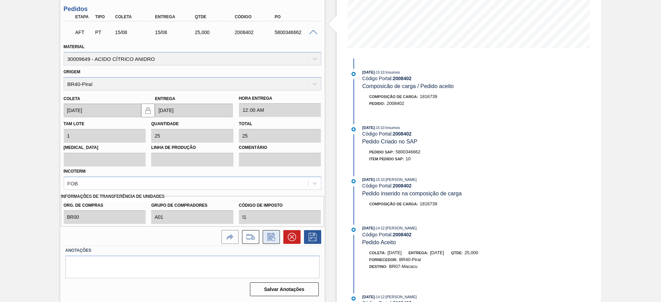
click at [270, 235] on icon at bounding box center [270, 237] width 7 height 8
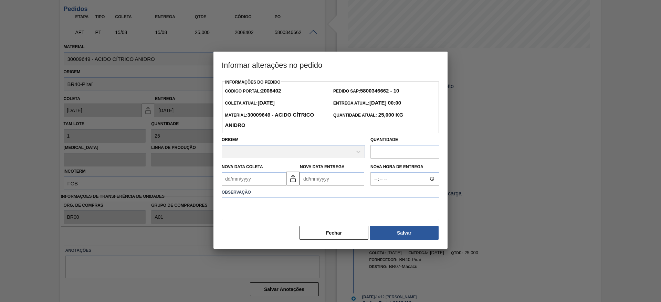
click at [381, 151] on input "text" at bounding box center [405, 152] width 69 height 14
type input "50"
click at [410, 236] on button "Salvar" at bounding box center [404, 234] width 69 height 14
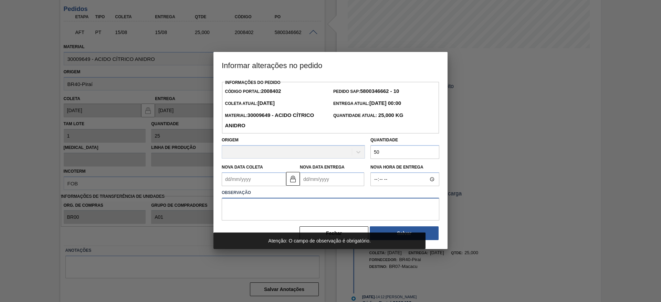
click at [345, 208] on textarea at bounding box center [331, 209] width 218 height 23
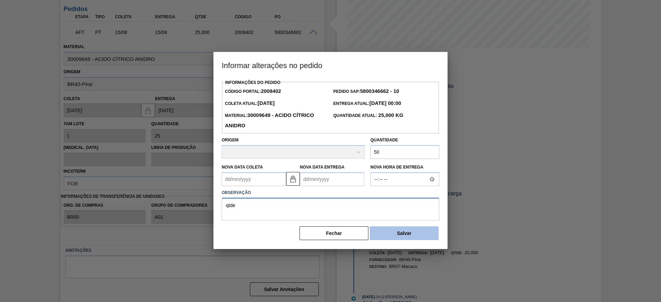
type textarea "qtde"
click at [386, 240] on button "Salvar" at bounding box center [404, 234] width 69 height 14
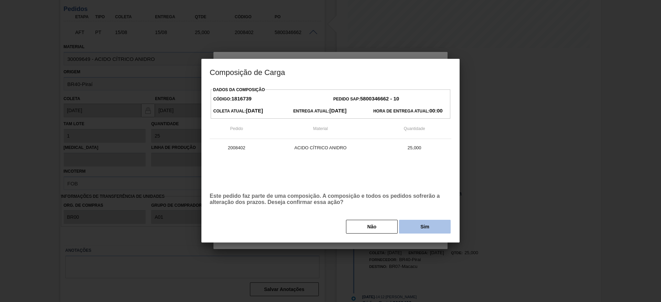
click at [410, 229] on button "Sim" at bounding box center [425, 227] width 52 height 14
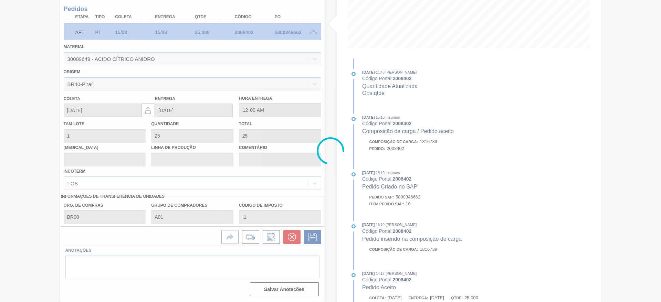
type input "50"
type input "qtde"
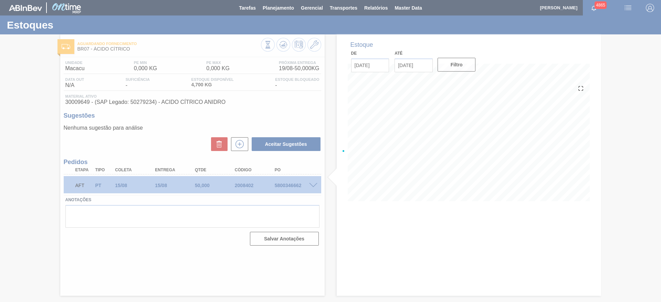
scroll to position [0, 0]
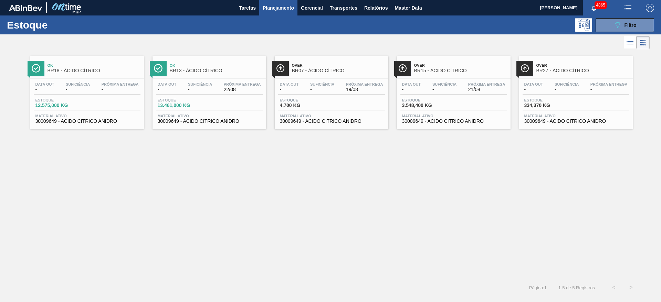
click at [447, 124] on div "Data out - Suficiência - Próxima Entrega 21/08 Estoque 3.548,400 KG Material at…" at bounding box center [454, 102] width 114 height 47
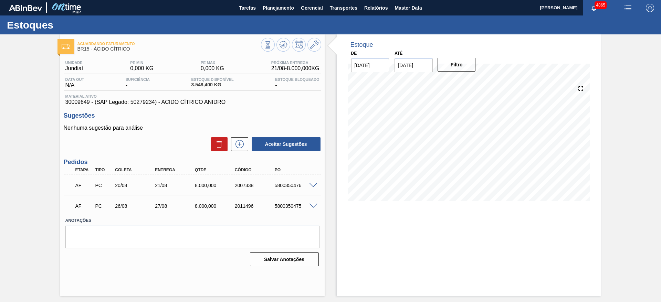
click at [310, 185] on span at bounding box center [313, 185] width 8 height 5
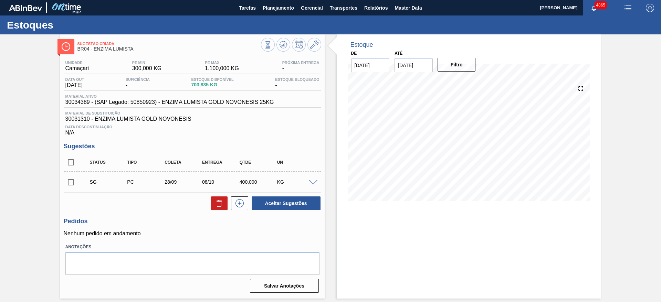
click at [313, 180] on div at bounding box center [315, 182] width 14 height 5
click at [312, 181] on span at bounding box center [313, 182] width 8 height 5
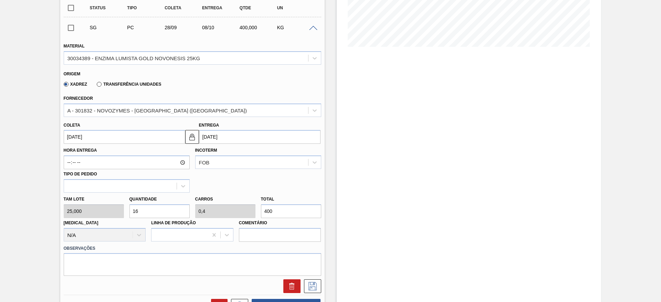
scroll to position [155, 0]
click at [113, 141] on input "[DATE]" at bounding box center [125, 137] width 122 height 14
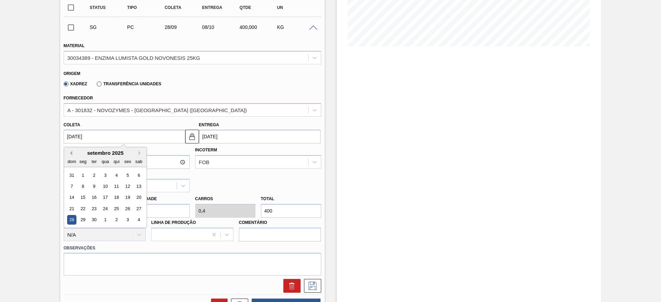
click at [69, 151] on button "Previous Month" at bounding box center [69, 153] width 5 height 5
click at [80, 219] on div "25" at bounding box center [82, 220] width 9 height 9
type input "[DATE]"
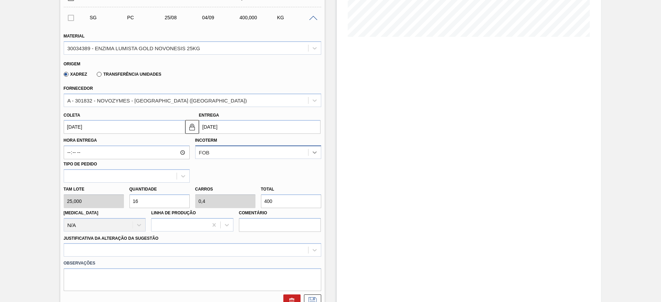
scroll to position [207, 0]
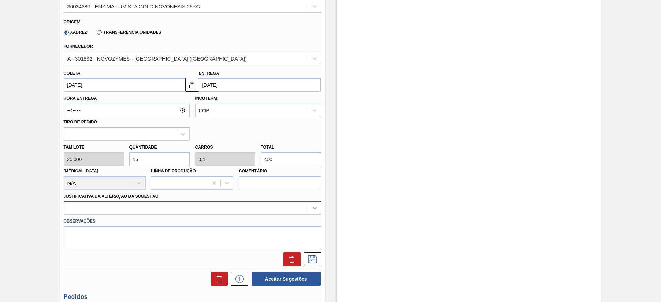
click at [309, 212] on div at bounding box center [193, 207] width 258 height 13
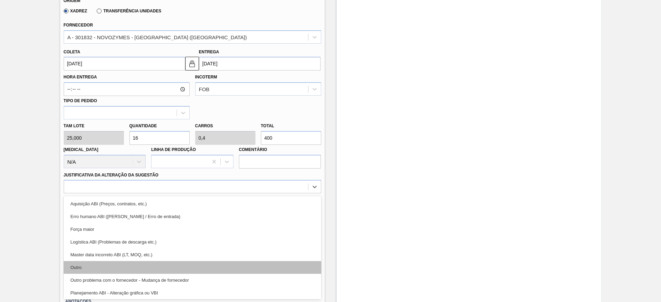
click at [281, 267] on div "Outro" at bounding box center [193, 267] width 258 height 13
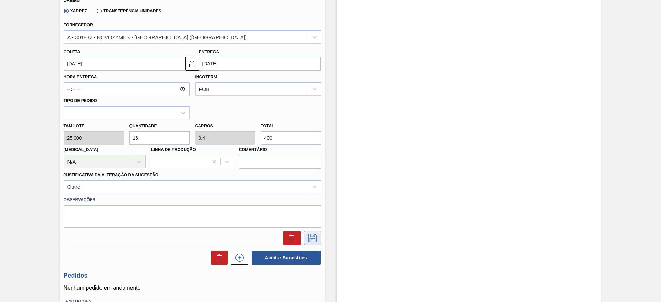
click at [313, 240] on icon at bounding box center [312, 238] width 11 height 8
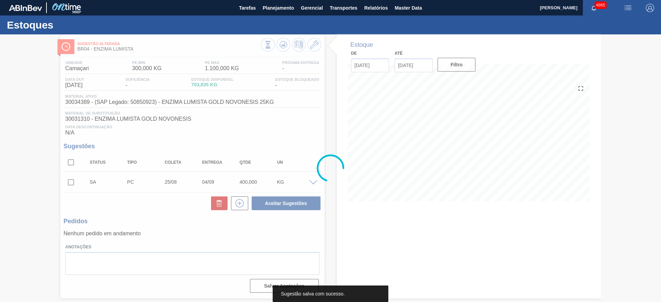
scroll to position [0, 0]
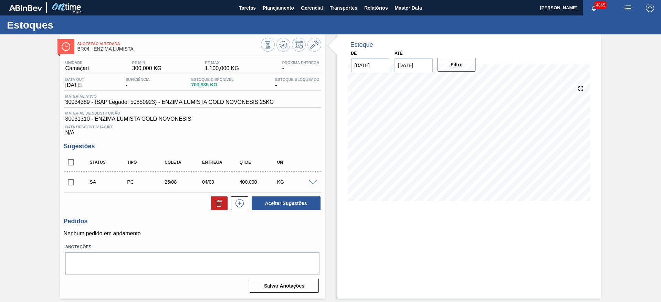
click at [313, 181] on span at bounding box center [313, 182] width 8 height 5
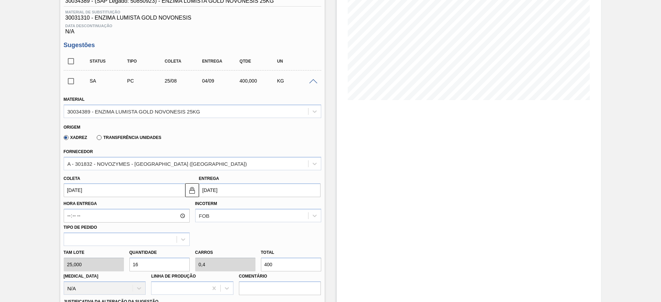
scroll to position [103, 0]
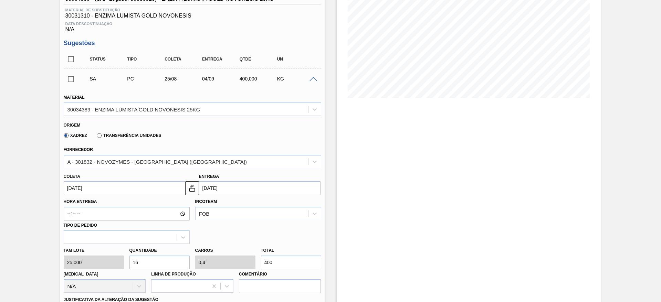
click at [145, 261] on input "16" at bounding box center [159, 263] width 60 height 14
type input "1"
type input "0,025"
type input "25"
type input "14"
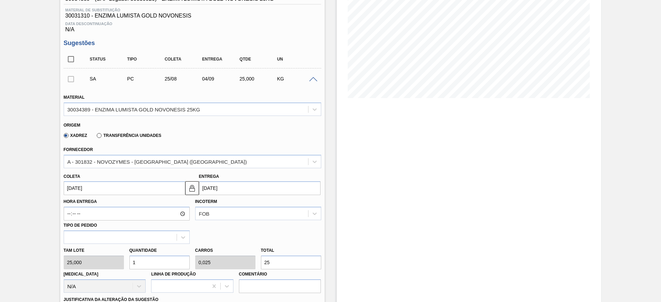
type input "0,35"
type input "350"
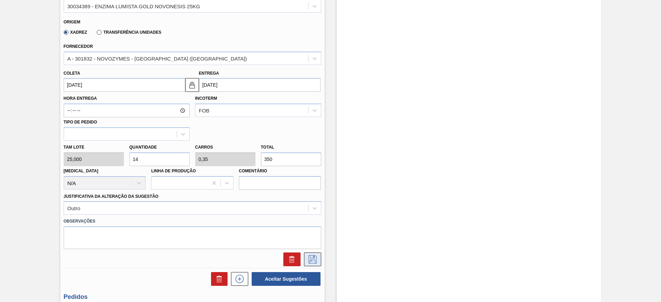
type input "14"
click at [317, 261] on icon at bounding box center [312, 260] width 11 height 8
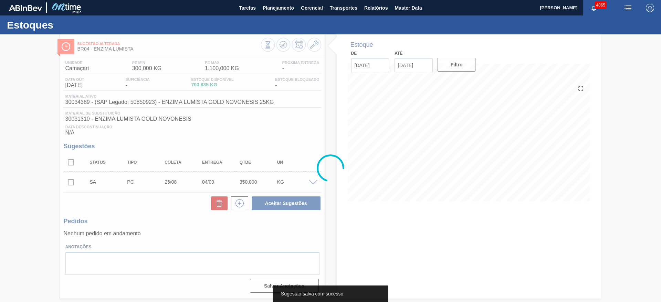
scroll to position [0, 0]
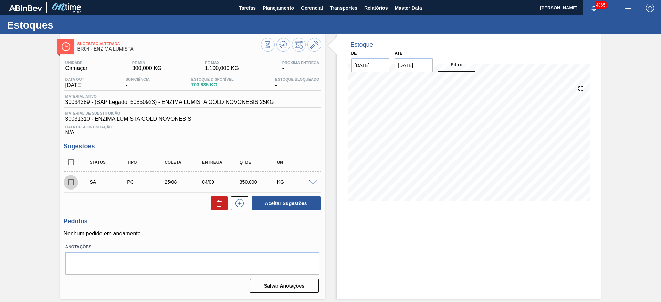
click at [69, 188] on input "checkbox" at bounding box center [71, 182] width 14 height 14
click at [274, 207] on button "Aceitar Sugestões" at bounding box center [286, 204] width 69 height 14
checkbox input "false"
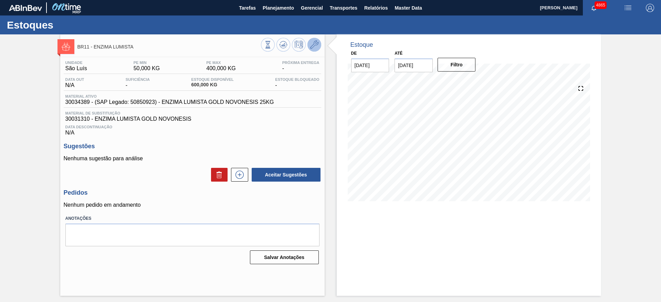
click at [315, 43] on icon at bounding box center [314, 45] width 8 height 8
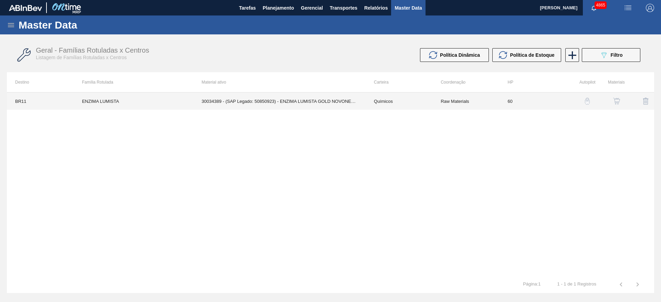
click at [301, 98] on td "30034389 - (SAP Legado: 50850923) - ENZIMA LUMISTA GOLD NOVONESIS 25KG" at bounding box center [280, 101] width 172 height 17
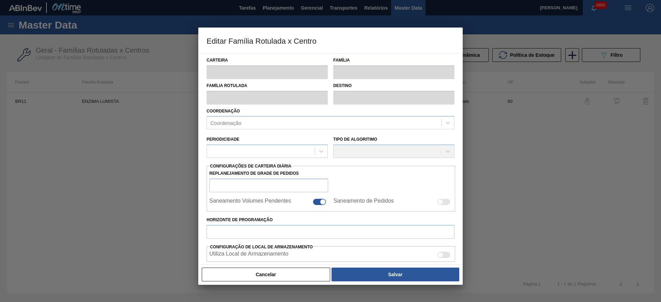
type input "Químicos"
type input "Enzima"
type input "ENZIMA LUMISTA"
type input "BR11 - [GEOGRAPHIC_DATA][PERSON_NAME]"
type input "60"
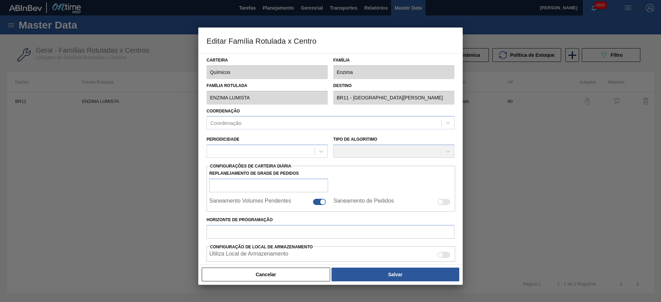
type input "50"
type input "400"
type input "50"
type input "225,000"
checkbox input "true"
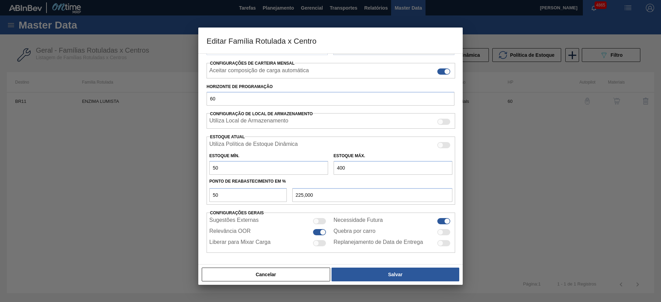
scroll to position [105, 0]
click at [317, 229] on div at bounding box center [319, 232] width 13 height 6
checkbox input "false"
drag, startPoint x: 219, startPoint y: 167, endPoint x: 210, endPoint y: 166, distance: 8.7
click at [210, 166] on input "50" at bounding box center [268, 168] width 119 height 14
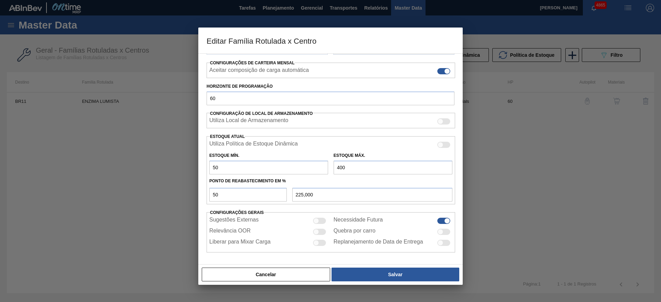
type input "0"
type input "200,000"
type input "0"
drag, startPoint x: 341, startPoint y: 165, endPoint x: 332, endPoint y: 165, distance: 9.3
click at [332, 165] on div "Estoque Máx. 400" at bounding box center [393, 163] width 124 height 24
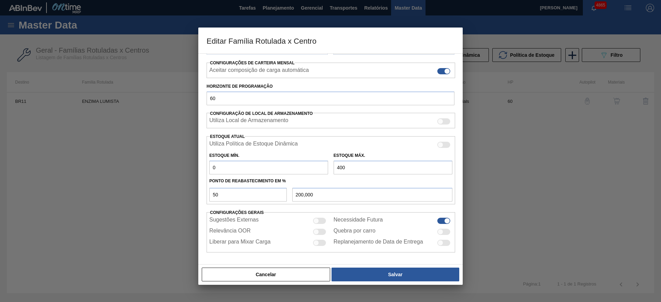
type input "0"
type input "0,000"
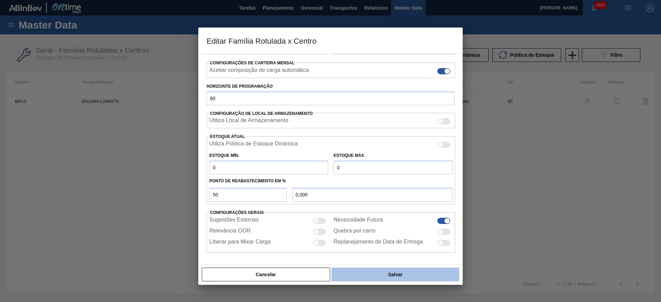
type input "0"
click at [404, 270] on button "Salvar" at bounding box center [396, 275] width 128 height 14
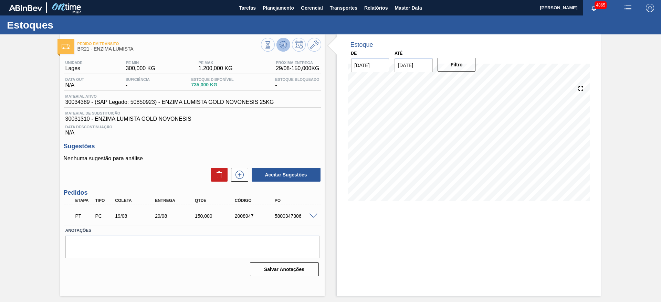
click at [284, 44] on icon at bounding box center [283, 44] width 4 height 3
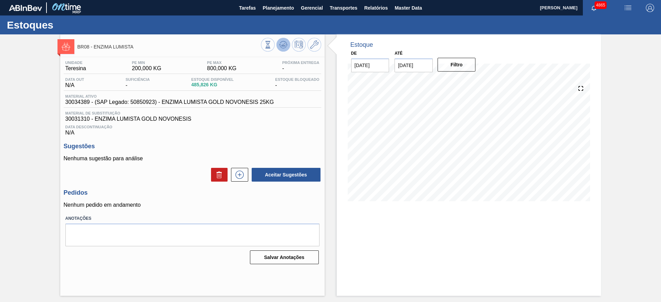
click at [272, 48] on icon at bounding box center [268, 45] width 8 height 8
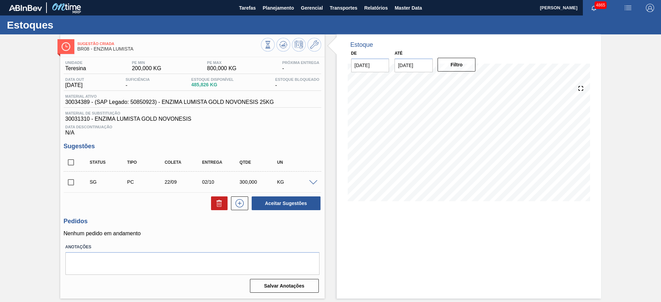
click at [312, 181] on span at bounding box center [313, 182] width 8 height 5
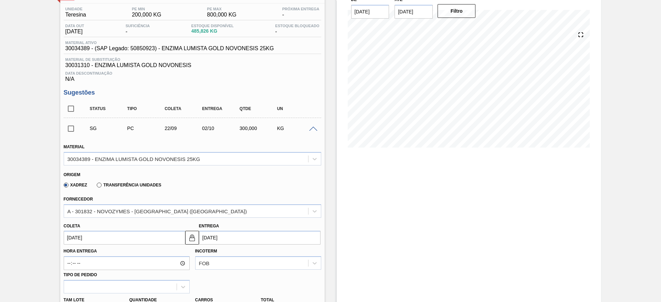
scroll to position [155, 0]
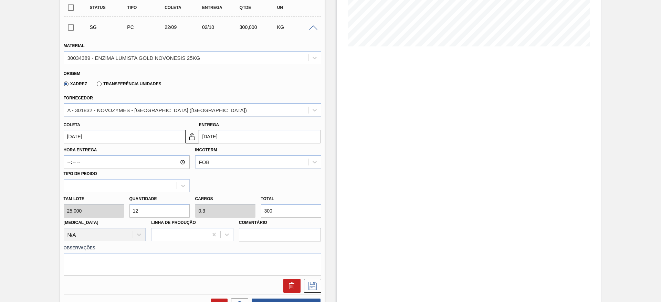
click at [127, 134] on input "22/09/2025" at bounding box center [125, 137] width 122 height 14
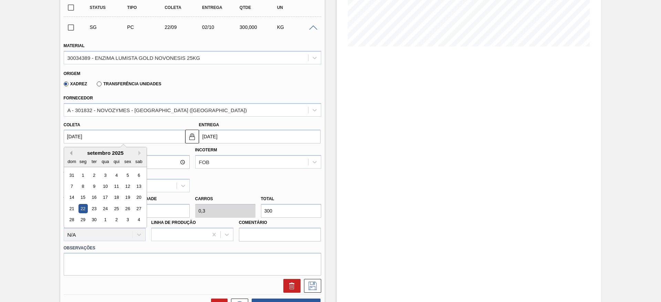
click at [71, 153] on button "Previous Month" at bounding box center [69, 153] width 5 height 5
click at [82, 220] on div "25" at bounding box center [82, 220] width 9 height 9
type input "[DATE]"
type input "04/09/2025"
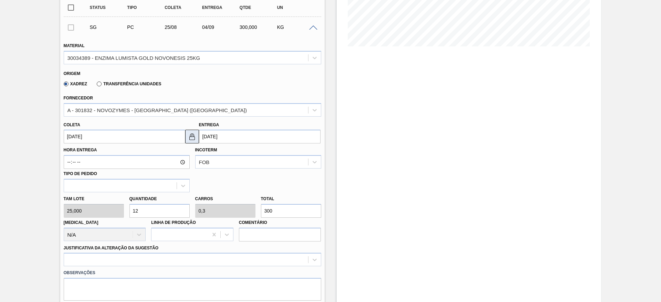
click at [191, 136] on img at bounding box center [192, 137] width 8 height 8
click at [153, 208] on input "12" at bounding box center [159, 211] width 60 height 14
type input "1"
type input "0,025"
type input "25"
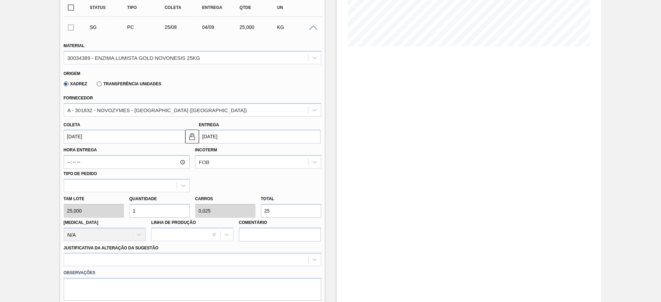
type input "0"
type input "8"
type input "0,2"
type input "200"
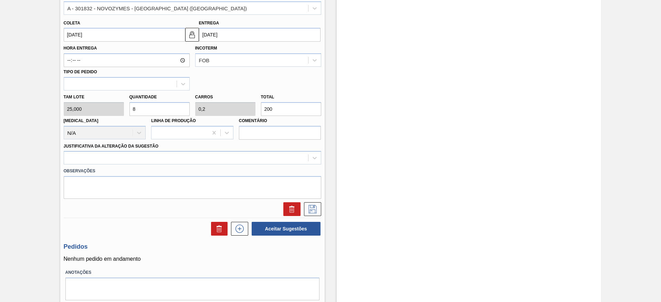
scroll to position [258, 0]
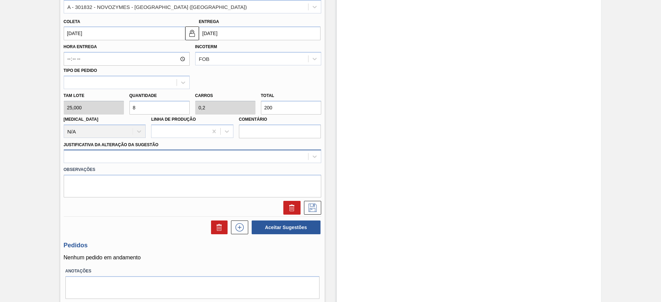
type input "8"
click at [157, 153] on div at bounding box center [186, 157] width 244 height 10
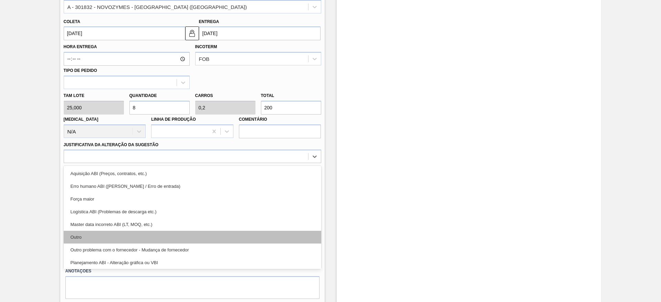
click at [163, 241] on div "Outro" at bounding box center [193, 237] width 258 height 13
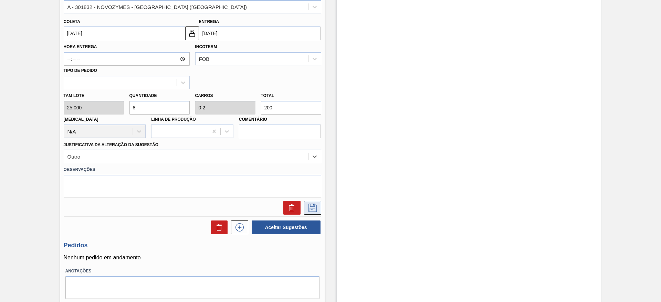
click at [310, 207] on icon at bounding box center [313, 208] width 8 height 8
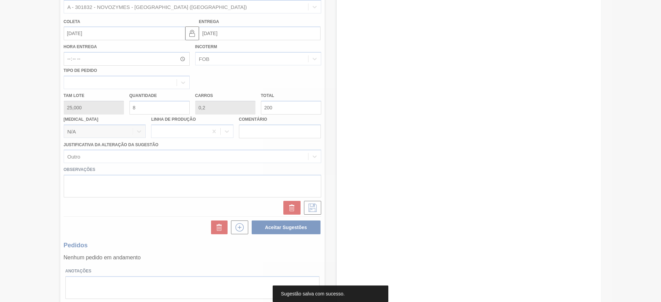
scroll to position [0, 0]
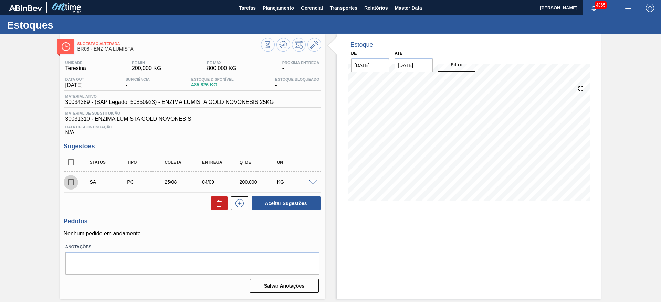
click at [71, 185] on input "checkbox" at bounding box center [71, 182] width 14 height 14
click at [283, 203] on button "Aceitar Sugestões" at bounding box center [286, 204] width 69 height 14
checkbox input "false"
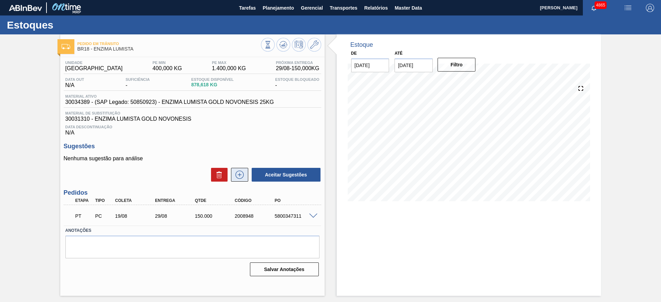
click at [240, 174] on icon at bounding box center [239, 175] width 11 height 8
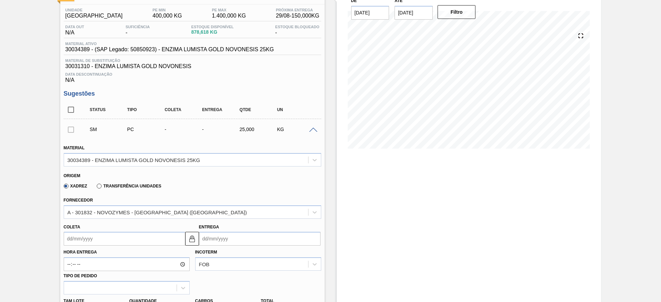
scroll to position [103, 0]
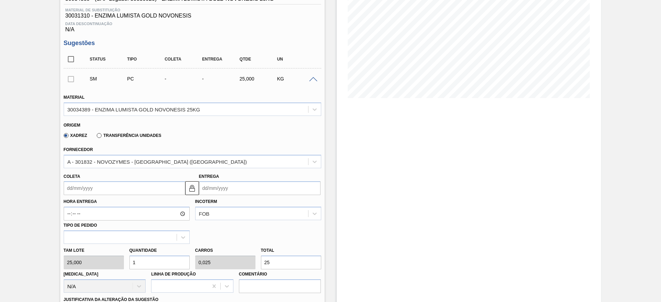
click at [101, 187] on input "Coleta" at bounding box center [125, 188] width 122 height 14
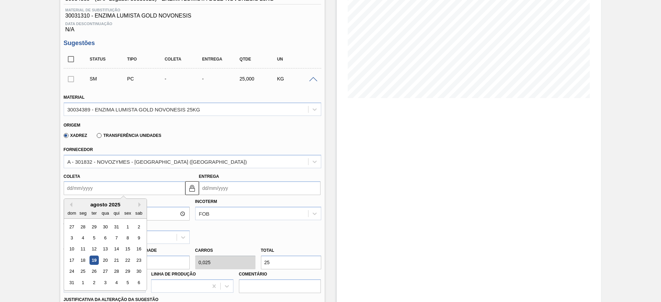
click at [81, 275] on div "25" at bounding box center [82, 271] width 9 height 9
type input "[DATE]"
type input "04/09/2025"
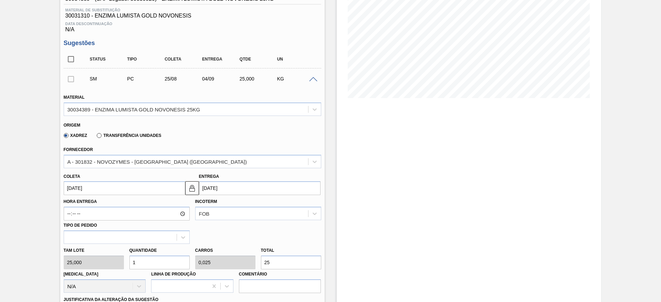
drag, startPoint x: 158, startPoint y: 262, endPoint x: 133, endPoint y: 263, distance: 25.9
click at [133, 263] on input "1" at bounding box center [159, 263] width 60 height 14
type input "8"
type input "0,2"
type input "200"
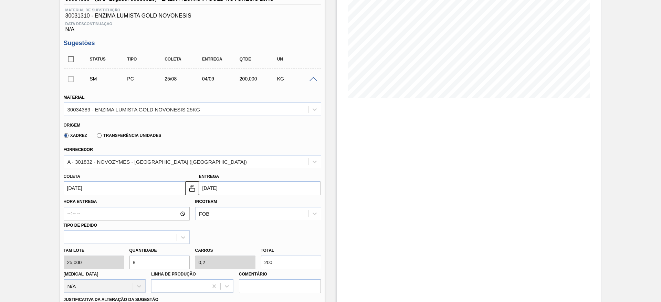
scroll to position [258, 0]
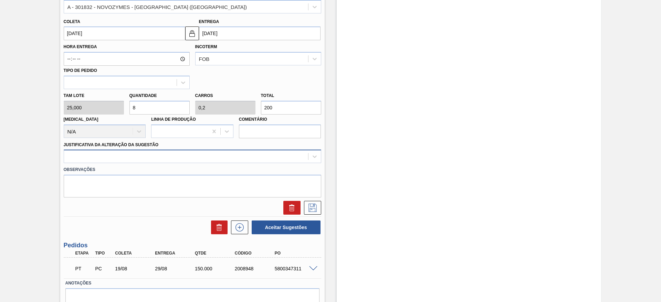
type input "8"
click at [178, 158] on div at bounding box center [186, 157] width 244 height 10
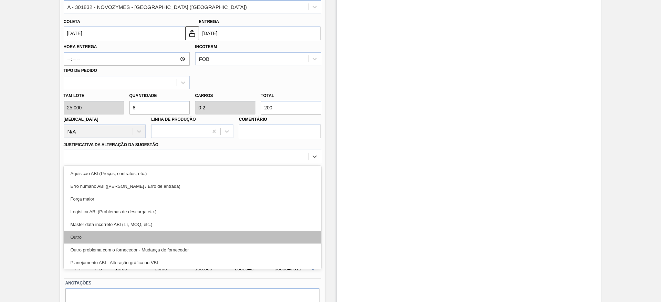
click at [161, 240] on div "Outro" at bounding box center [193, 237] width 258 height 13
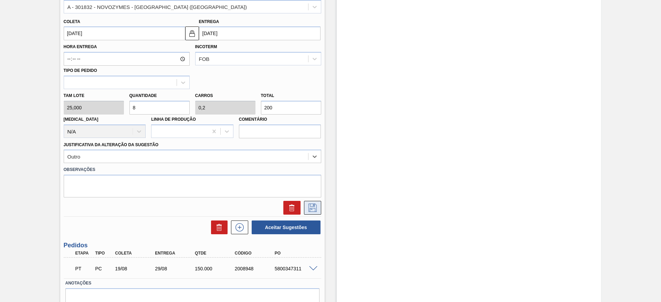
click at [316, 208] on icon at bounding box center [312, 208] width 11 height 8
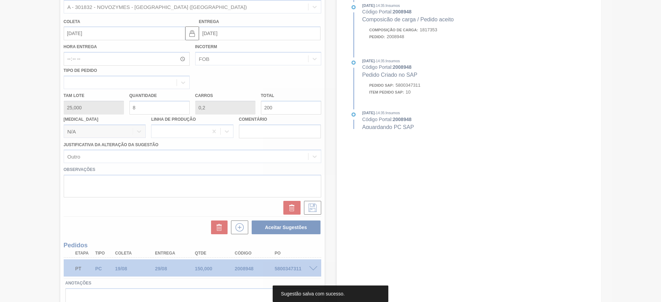
scroll to position [9, 0]
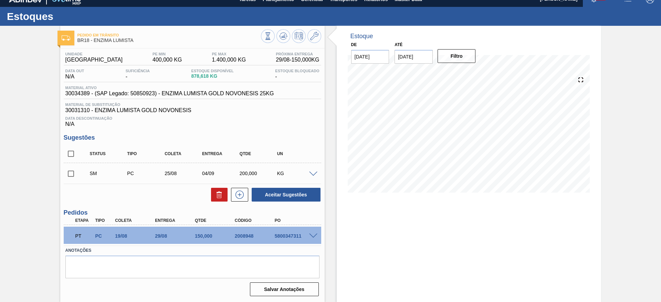
click at [313, 173] on span at bounding box center [313, 174] width 8 height 5
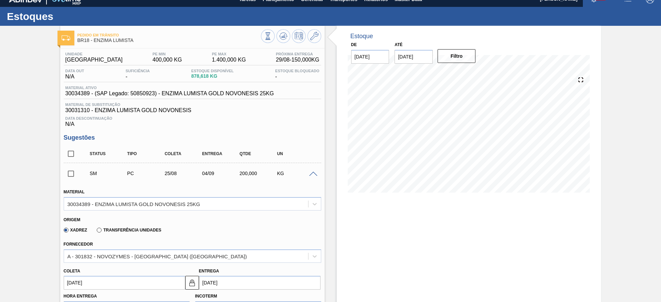
scroll to position [85, 0]
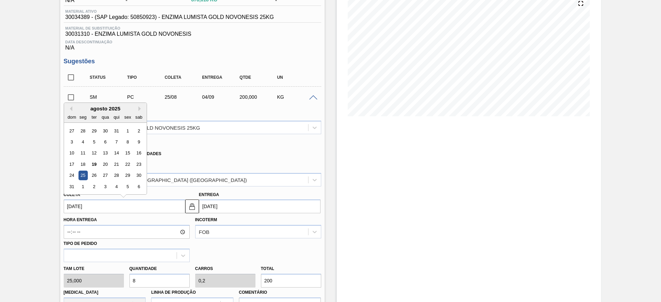
click at [156, 203] on input "25/08/2025" at bounding box center [125, 207] width 122 height 14
click at [119, 174] on div "28" at bounding box center [116, 175] width 9 height 9
type input "28/08/2025"
type input "07/09/2025"
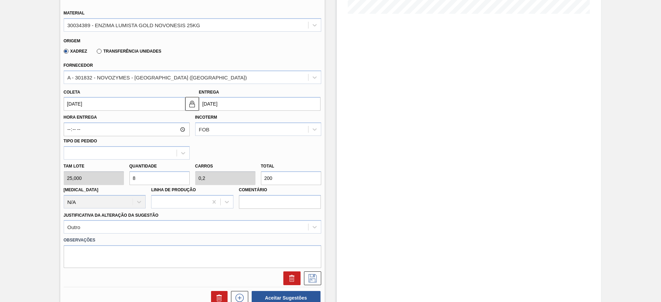
scroll to position [291, 0]
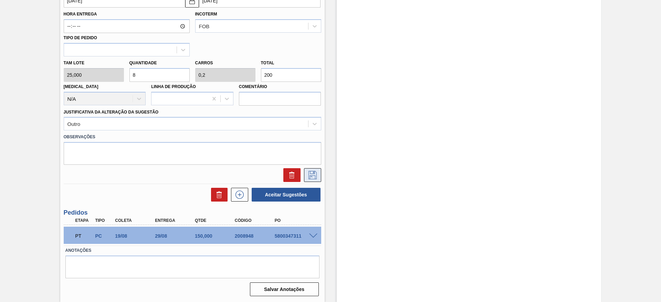
click at [312, 173] on icon at bounding box center [312, 175] width 11 height 8
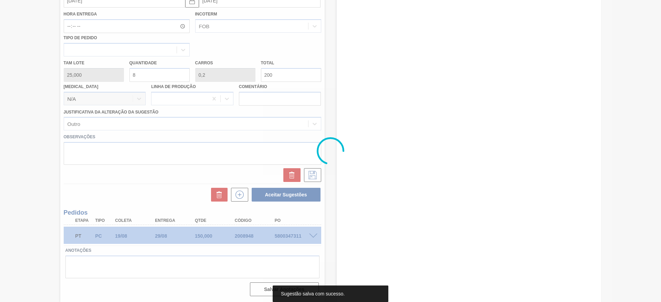
scroll to position [9, 0]
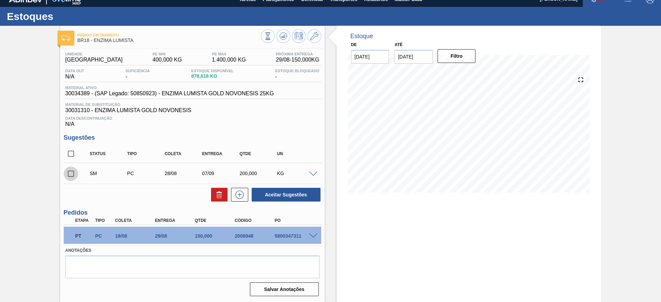
click at [69, 172] on input "checkbox" at bounding box center [71, 174] width 14 height 14
click at [290, 193] on button "Aceitar Sugestões" at bounding box center [286, 195] width 69 height 14
checkbox input "false"
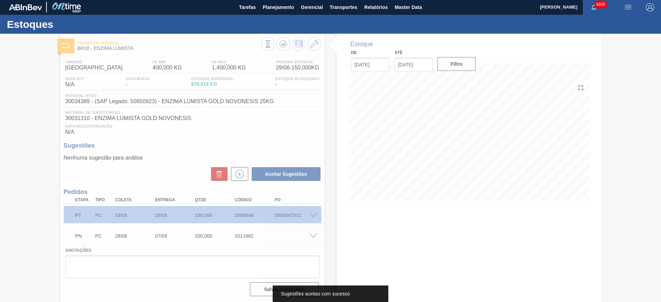
scroll to position [1, 0]
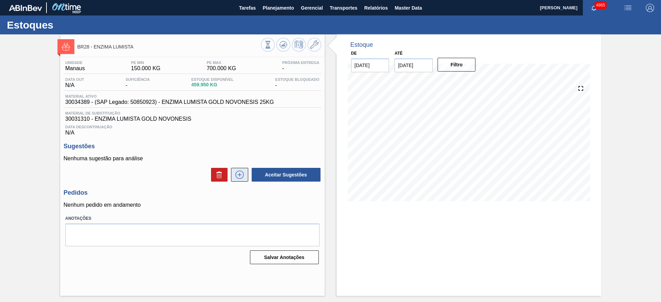
click at [242, 176] on icon at bounding box center [239, 175] width 11 height 8
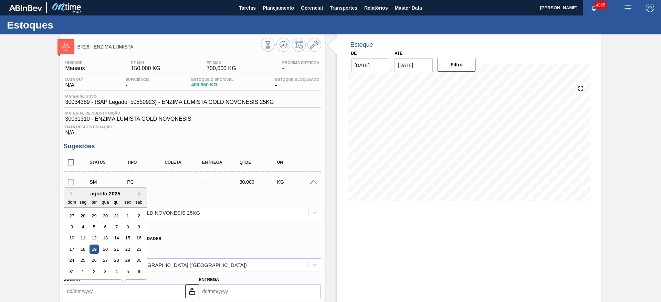
click at [128, 294] on input "Coleta" at bounding box center [125, 292] width 122 height 14
click at [82, 260] on div "25" at bounding box center [82, 260] width 9 height 9
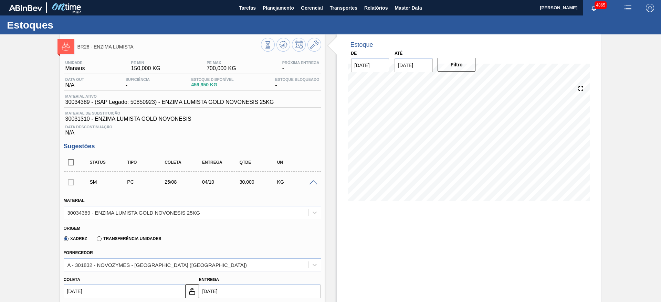
type input "[DATE]"
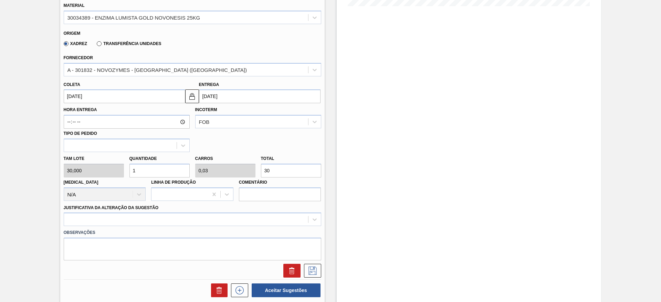
scroll to position [207, 0]
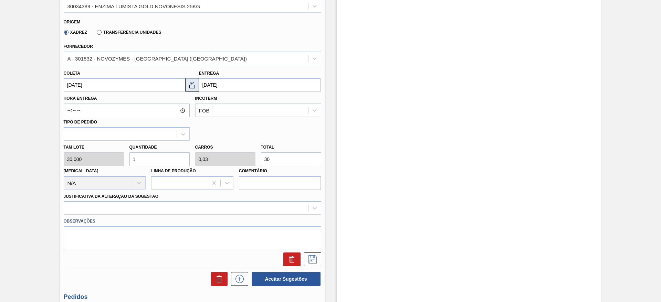
click at [194, 85] on img at bounding box center [192, 85] width 8 height 8
click at [205, 82] on input "[DATE]" at bounding box center [260, 85] width 122 height 14
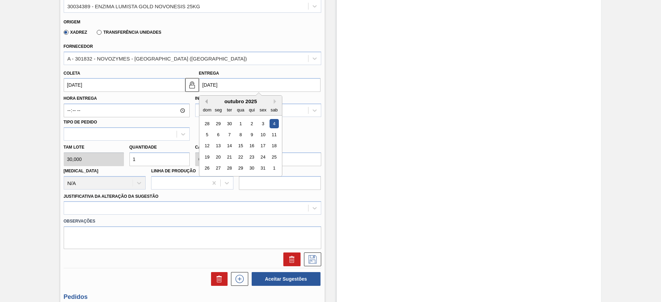
click at [206, 103] on button "Previous Month" at bounding box center [205, 101] width 5 height 5
click at [251, 157] on div "25" at bounding box center [251, 157] width 9 height 9
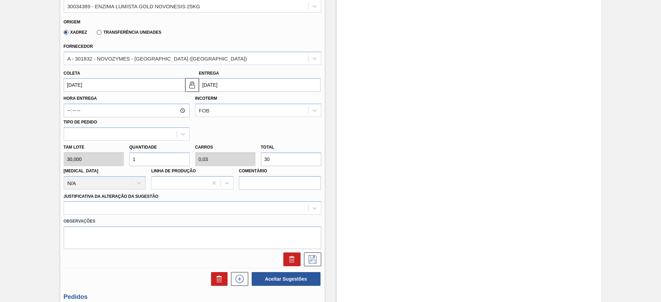
type input "[DATE]"
click at [178, 160] on input "1" at bounding box center [159, 160] width 60 height 14
drag, startPoint x: 146, startPoint y: 163, endPoint x: 132, endPoint y: 161, distance: 14.7
click at [132, 161] on input "1" at bounding box center [159, 160] width 60 height 14
click at [249, 162] on div "Tam lote 30,000 Quantidade 1 Carros 0,03 Total 30 [MEDICAL_DATA] N/A Linha de P…" at bounding box center [192, 165] width 263 height 49
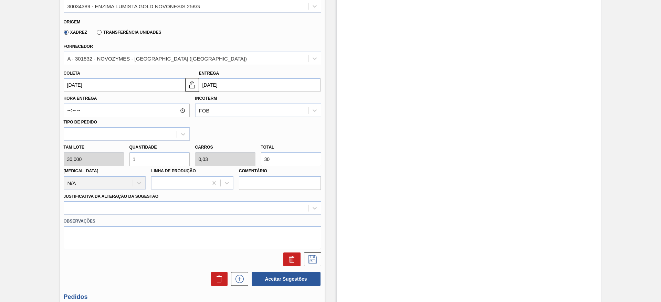
type input "3"
type input "0,1"
type input "0,003"
type input "0"
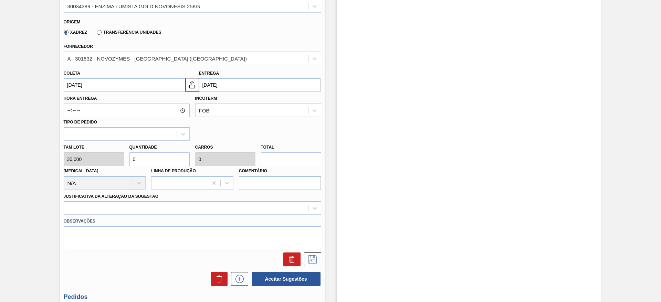
type input "0,067"
type input "0,002"
type input "2"
type input "0,667"
type input "0,02"
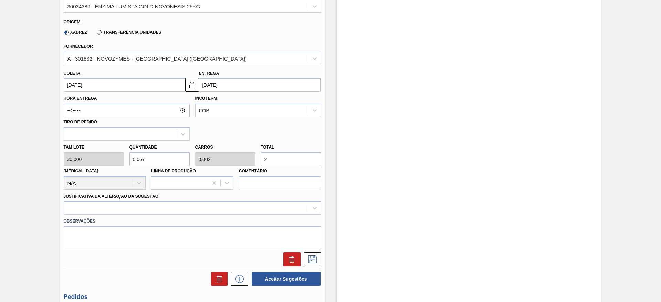
type input "20"
type input "6,667"
type input "0,2"
type input "200"
type input "0,667"
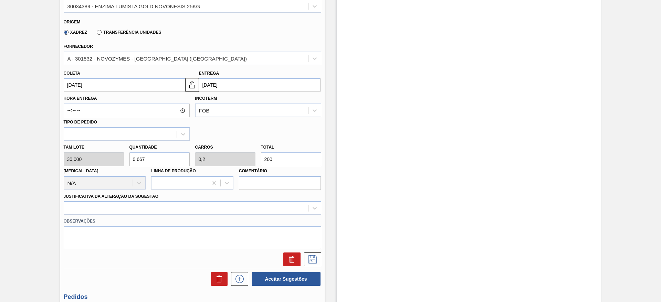
type input "0,02"
type input "20"
type input "0,067"
type input "0,002"
type input "2"
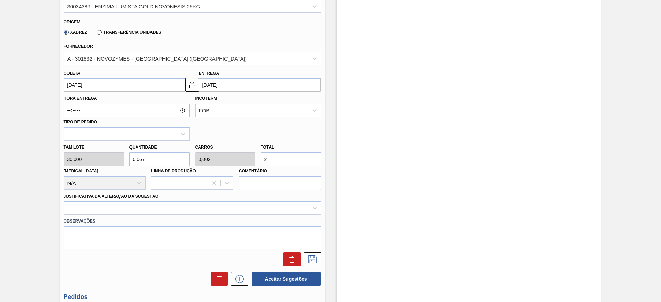
type input "0,733"
type input "0,022"
type input "22"
type input "7,5"
type input "0,225"
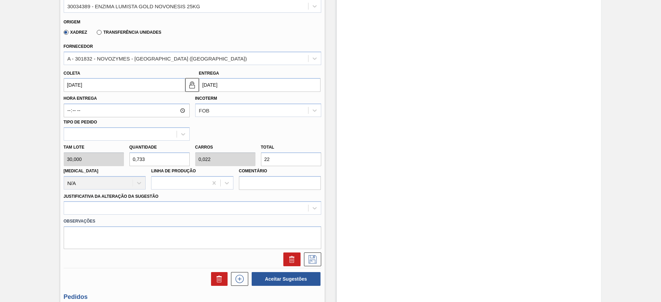
type input "225"
type input "0,733"
type input "0,022"
type input "22"
type input "0,067"
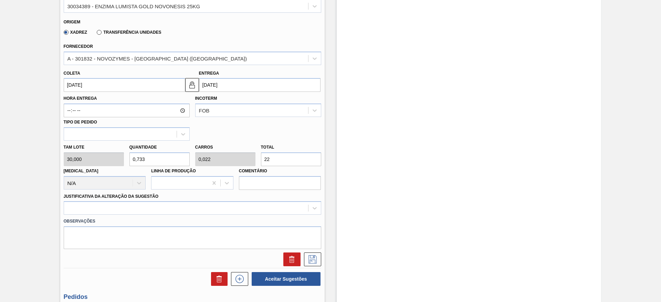
type input "0,002"
type input "2"
type input "0,833"
type input "0,025"
type input "25"
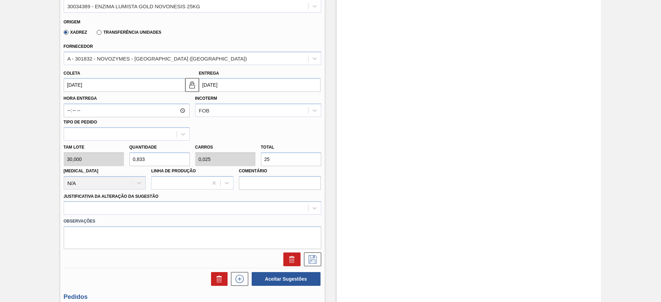
type input "8,333"
type input "0,25"
type input "250"
drag, startPoint x: 275, startPoint y: 159, endPoint x: 262, endPoint y: 164, distance: 14.5
click at [262, 164] on input "250" at bounding box center [291, 160] width 60 height 14
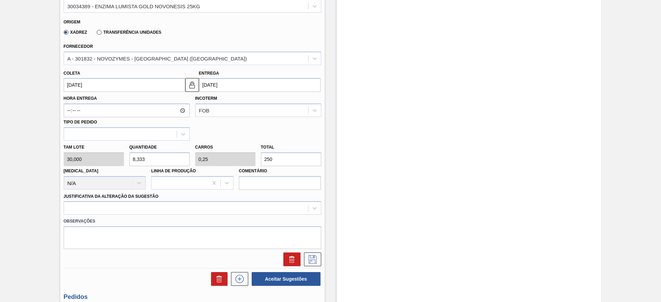
type input "0,033"
type input "0,001"
type input "1"
type input "0,567"
type input "0,017"
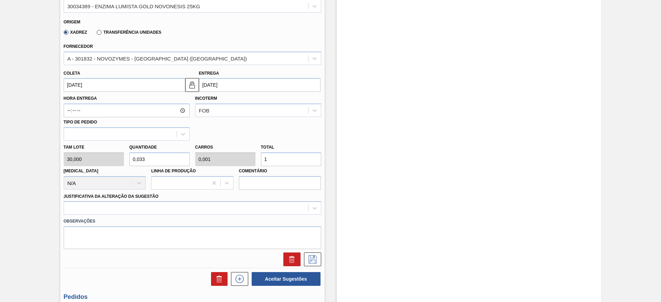
type input "17"
type input "5,833"
type input "0,175"
type input "175"
type input "0,567"
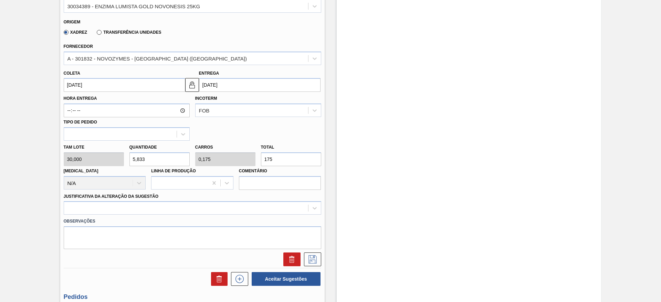
type input "0,017"
type input "17"
type input "0,033"
type input "0,001"
type input "1"
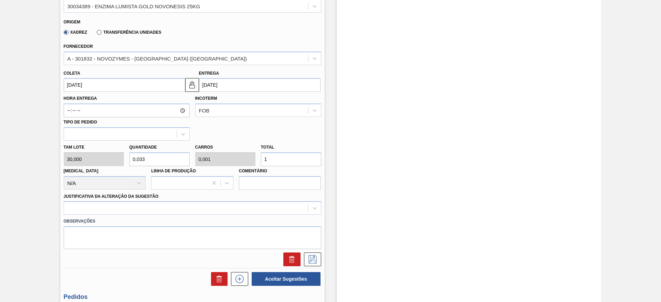
type input "0,5"
type input "0,015"
type input "15"
type input "5"
type input "0,15"
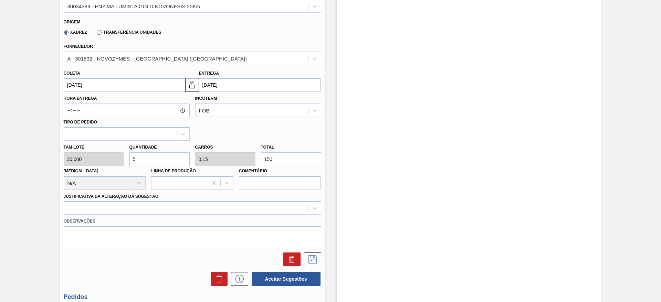
type input "150"
click at [309, 213] on div at bounding box center [193, 207] width 258 height 13
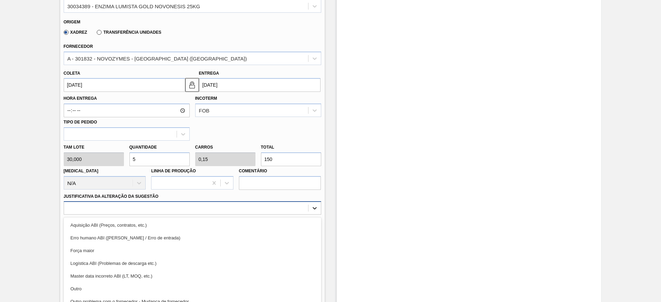
scroll to position [228, 0]
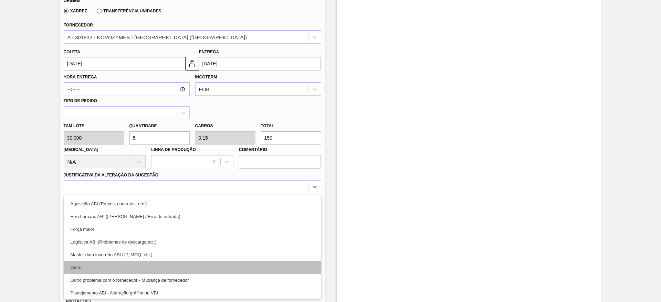
click at [299, 264] on div "Outro" at bounding box center [193, 267] width 258 height 13
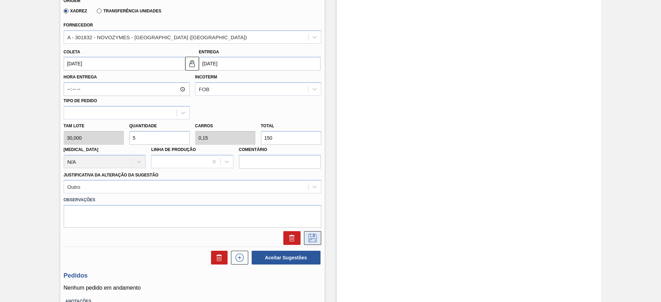
click at [310, 241] on icon at bounding box center [312, 238] width 11 height 8
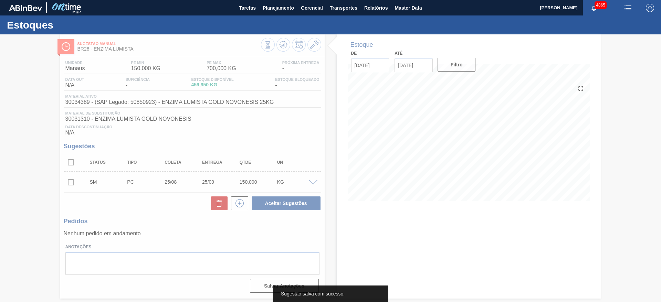
scroll to position [0, 0]
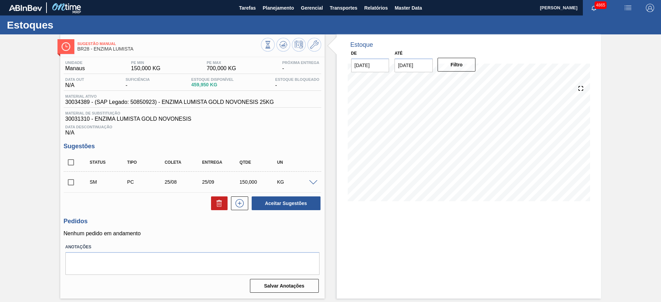
click at [315, 183] on span at bounding box center [313, 182] width 8 height 5
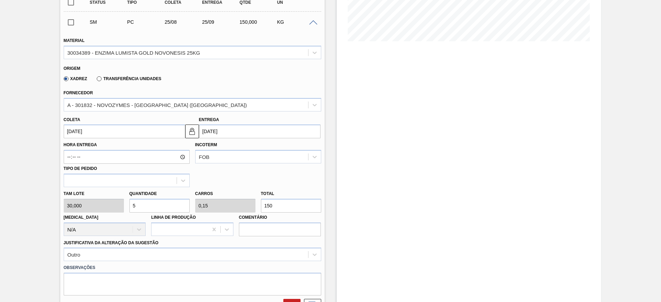
scroll to position [207, 0]
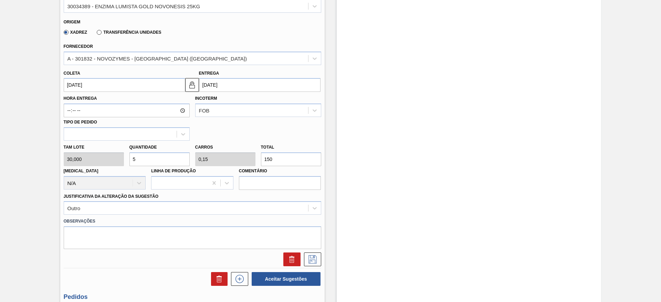
drag, startPoint x: 278, startPoint y: 158, endPoint x: 256, endPoint y: 159, distance: 22.1
click at [256, 159] on div "Tam lote 30,000 Quantidade 5 Carros 0,15 Total 150 [MEDICAL_DATA] N/A Linha de …" at bounding box center [192, 165] width 263 height 49
type input "0,067"
type input "0,002"
type input "2"
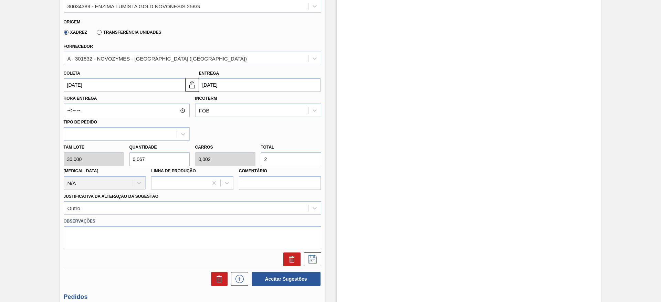
type input "0,667"
type input "0,02"
type input "20"
type input "6,667"
type input "0,2"
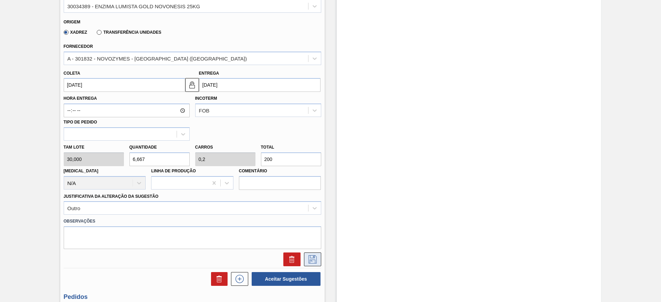
type input "200"
click at [312, 260] on icon at bounding box center [312, 260] width 11 height 8
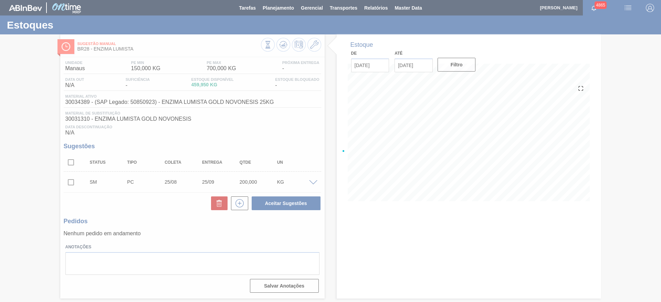
scroll to position [0, 0]
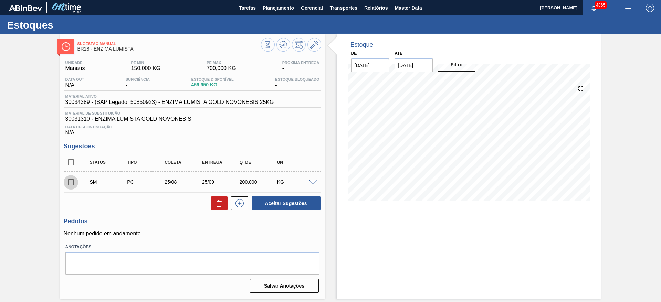
click at [69, 182] on input "checkbox" at bounding box center [71, 182] width 14 height 14
click at [258, 202] on button "Aceitar Sugestões" at bounding box center [286, 204] width 69 height 14
checkbox input "false"
